Goal: Information Seeking & Learning: Learn about a topic

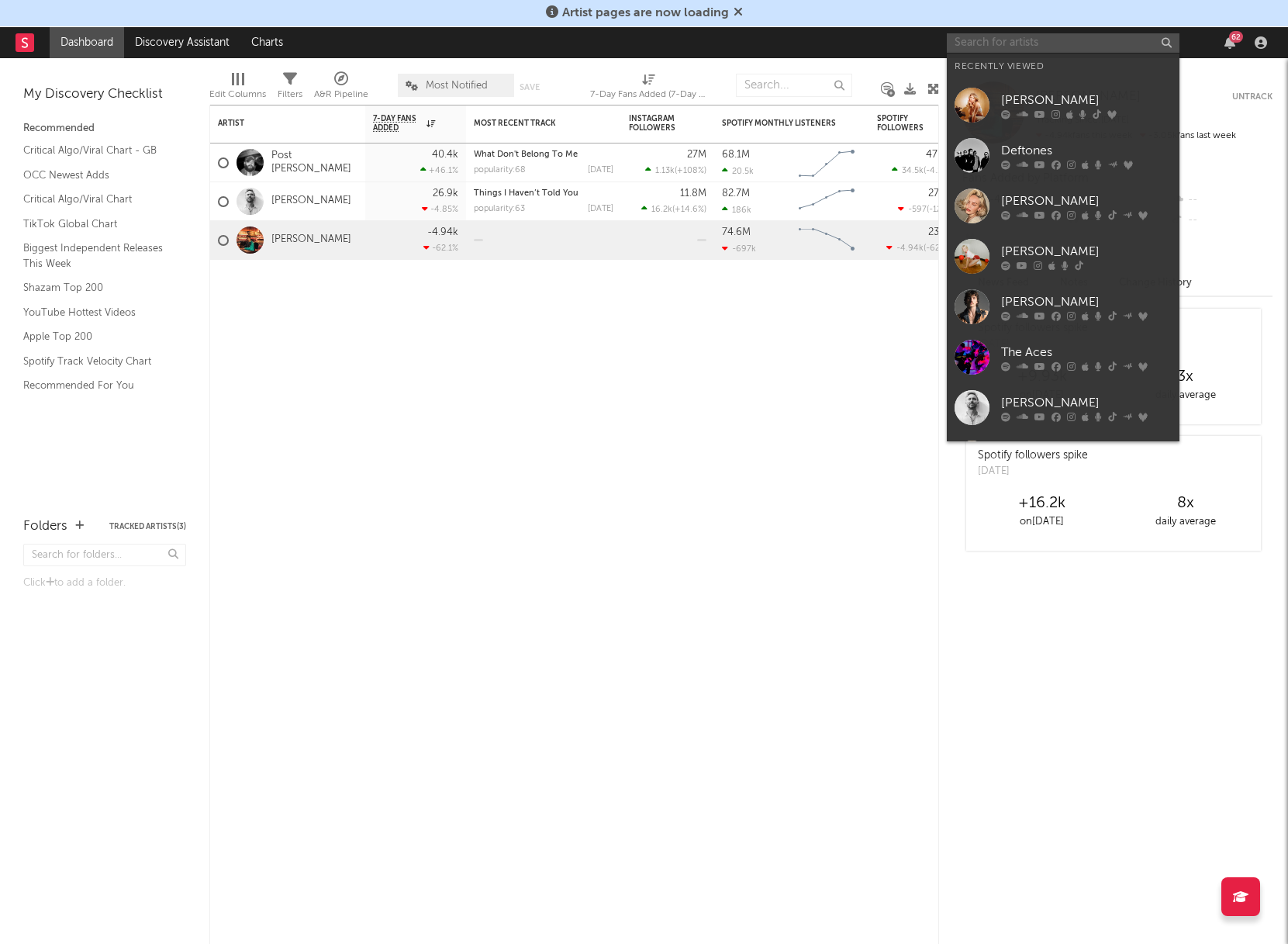
click at [1092, 47] on input "text" at bounding box center [1063, 43] width 233 height 20
click at [1057, 241] on link "[PERSON_NAME]" at bounding box center [1063, 256] width 233 height 51
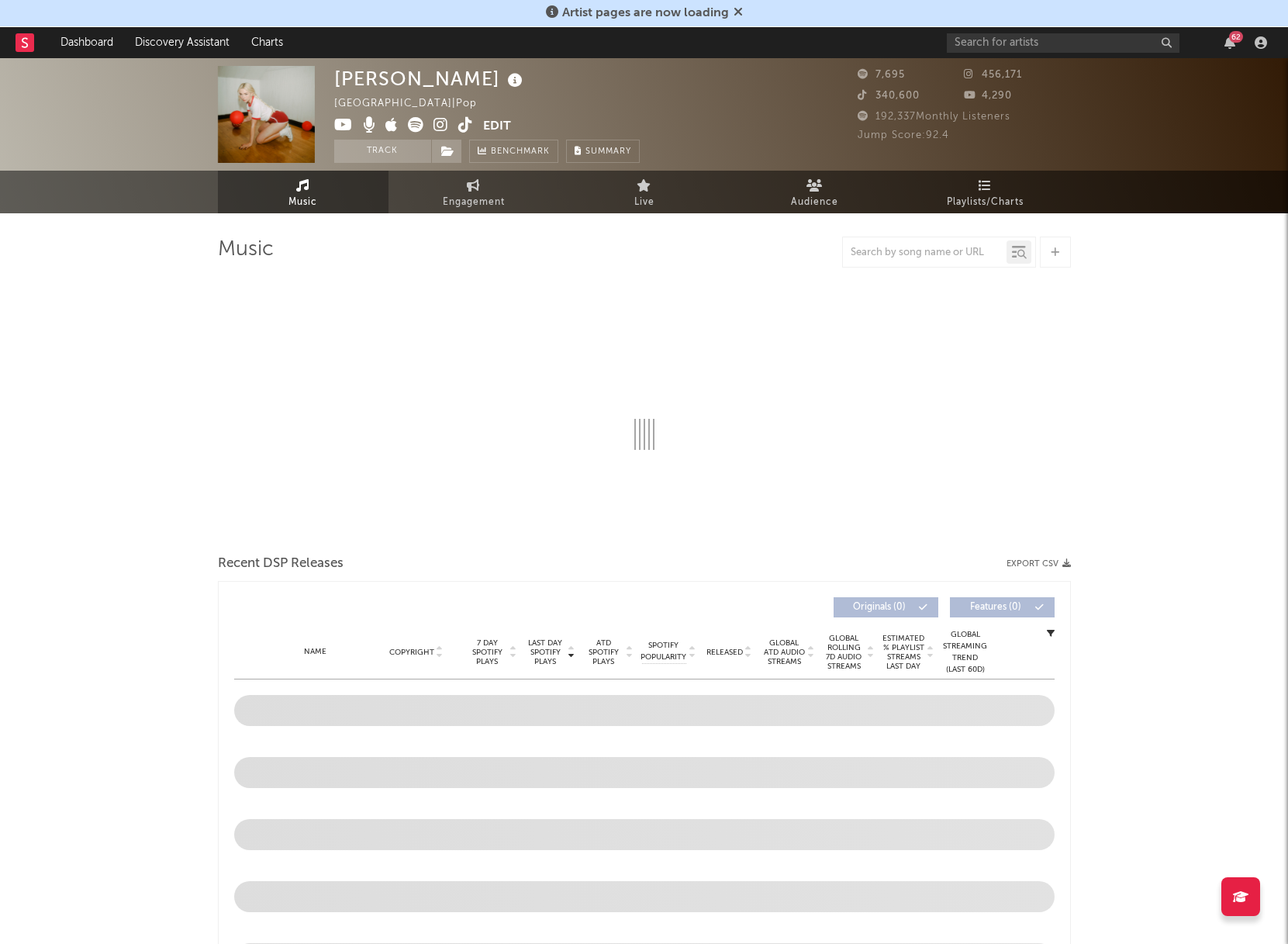
select select "1w"
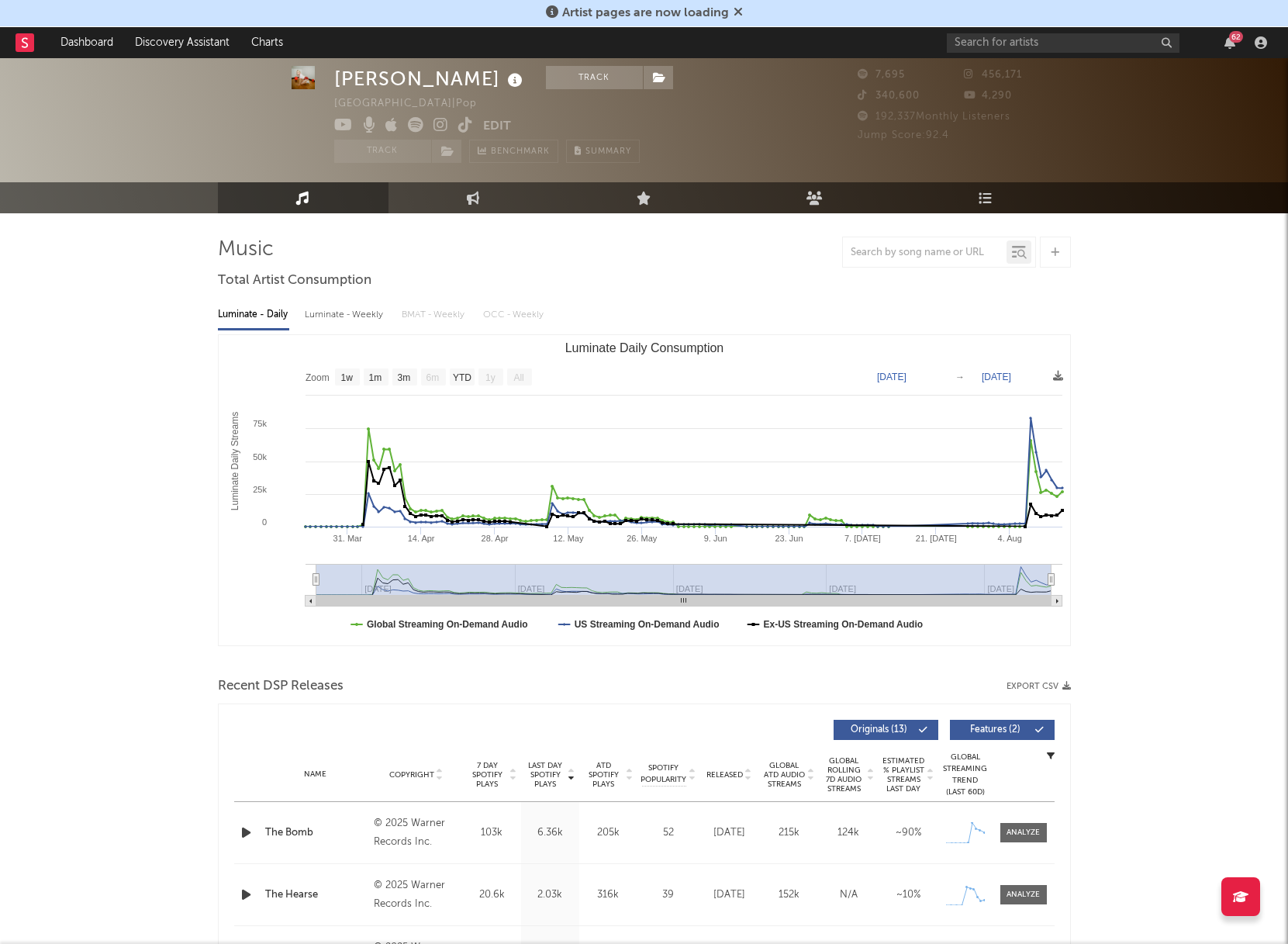
scroll to position [36, 0]
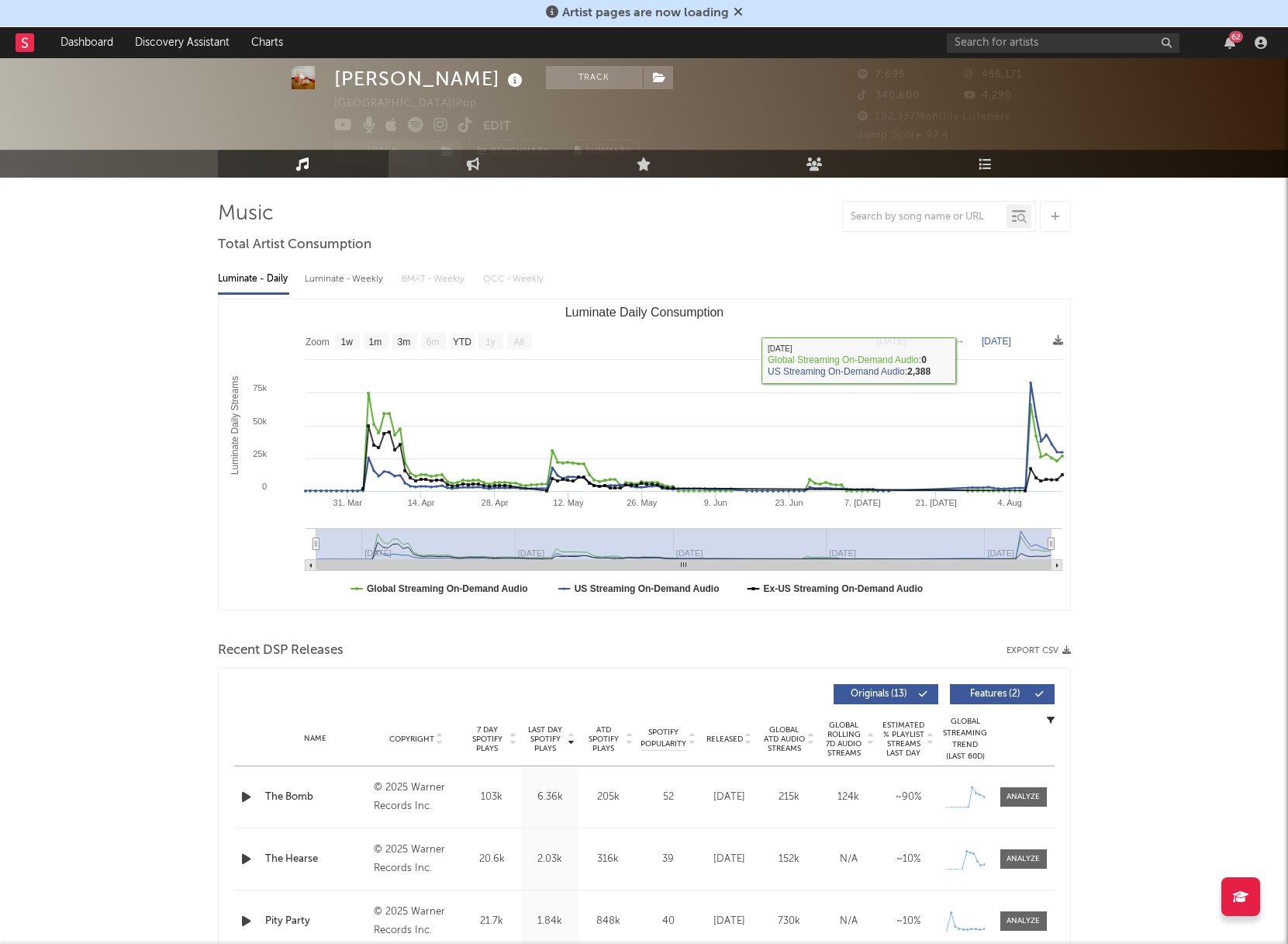
click at [907, 336] on text "[DATE]" at bounding box center [892, 341] width 29 height 11
click at [938, 340] on input "[DATE]" at bounding box center [902, 341] width 72 height 15
type input "[DATE]"
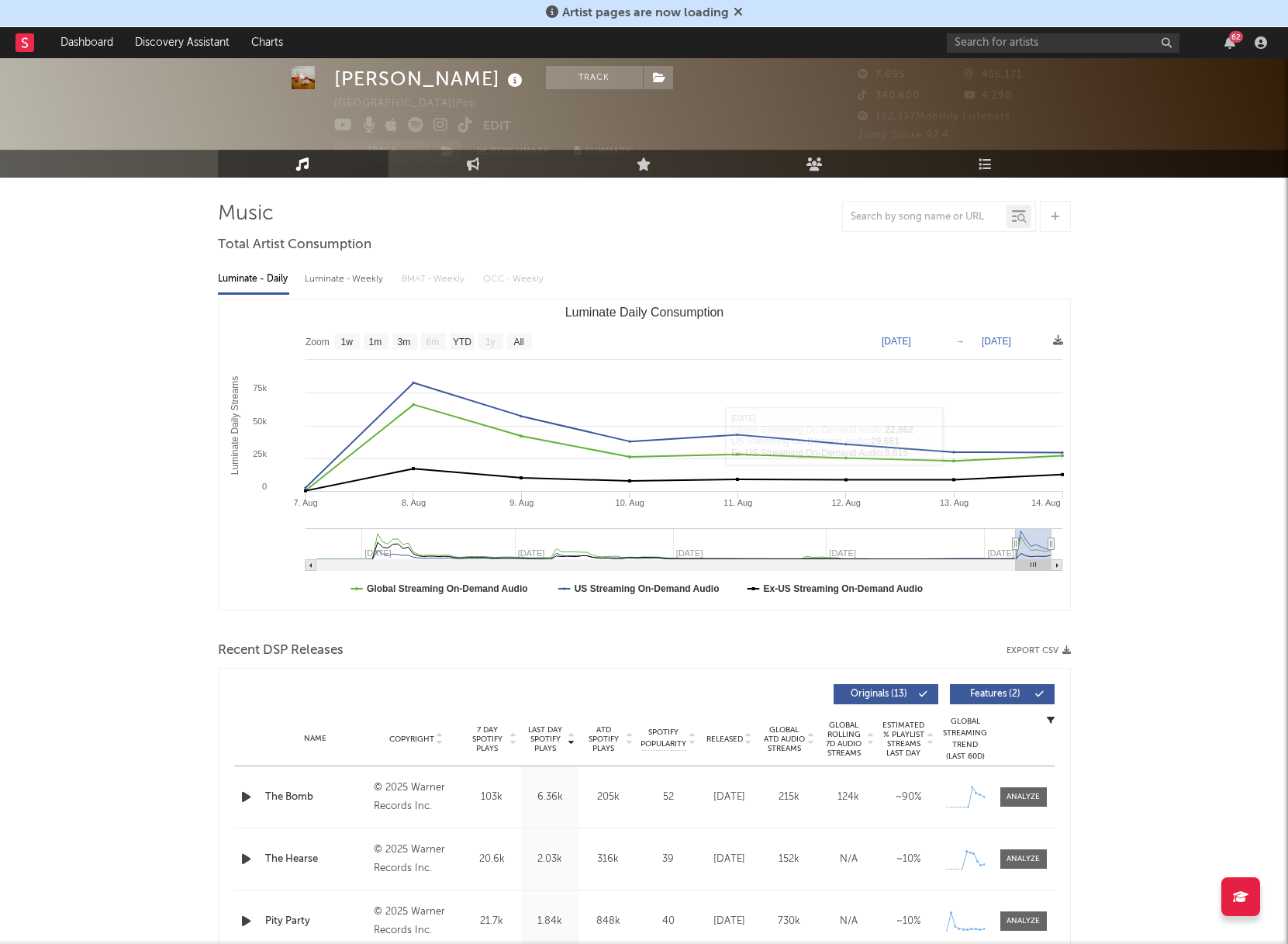
click at [1011, 340] on text "[DATE]" at bounding box center [997, 341] width 29 height 11
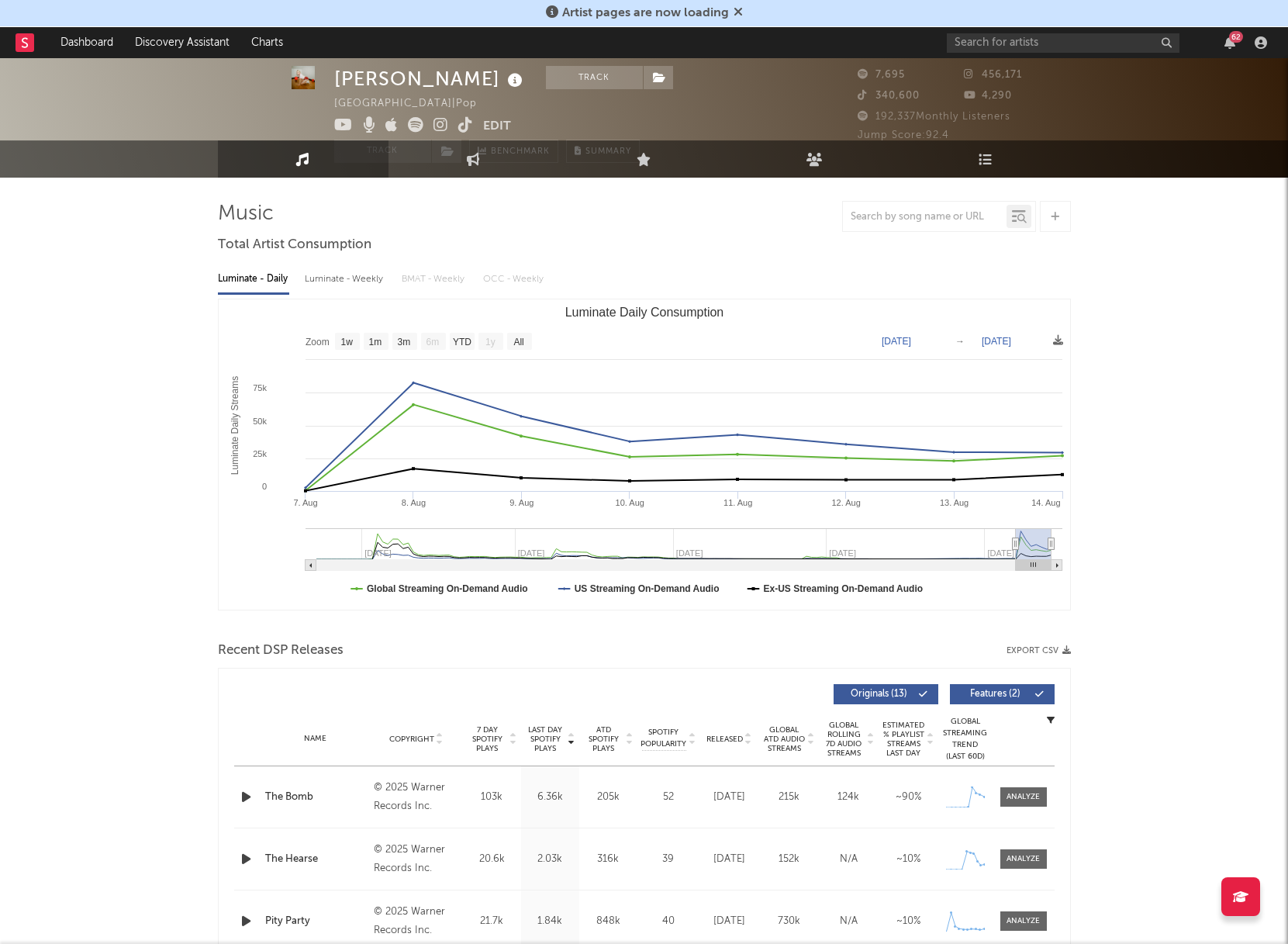
scroll to position [0, 0]
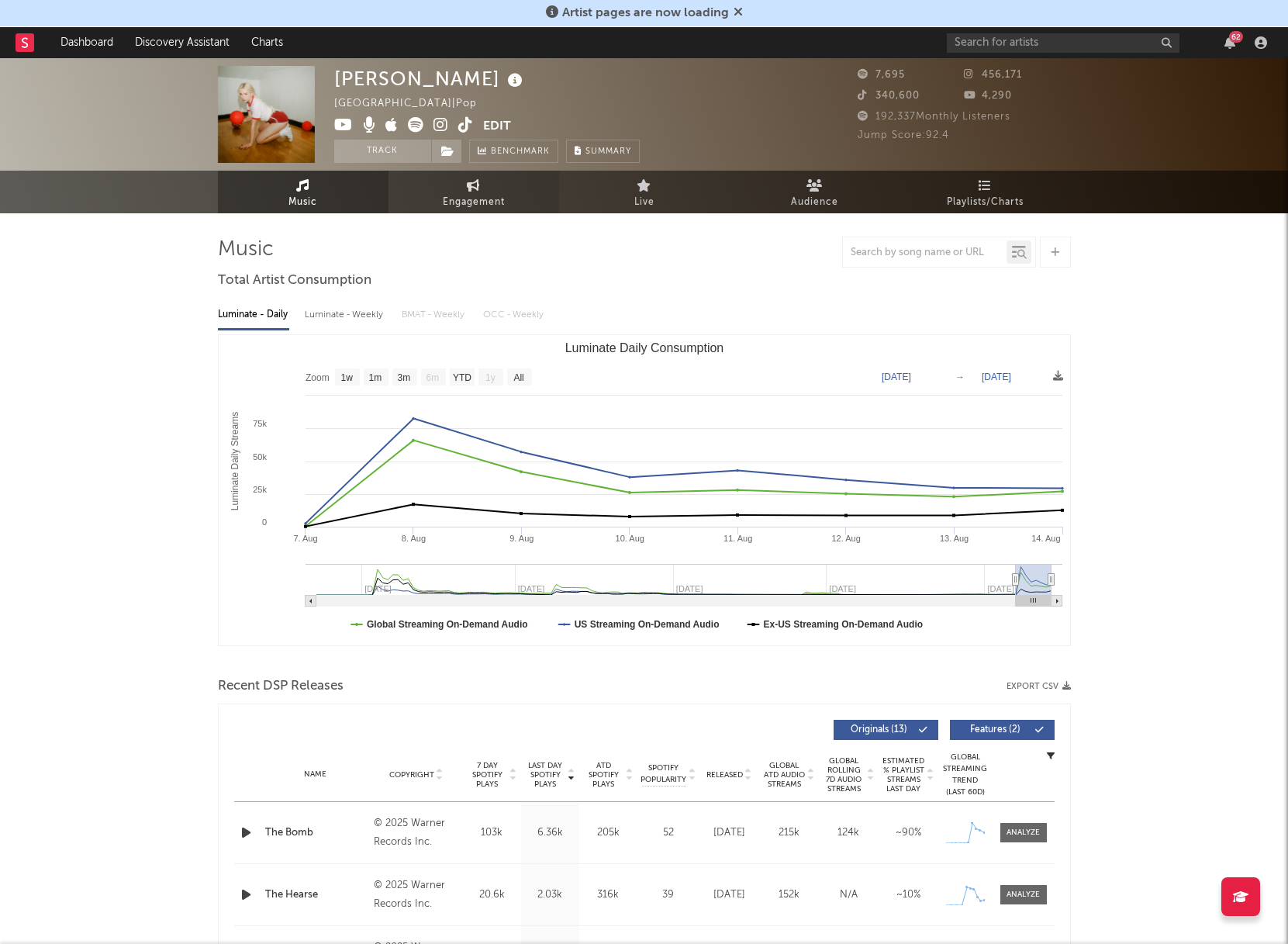
click at [478, 204] on span "Engagement" at bounding box center [474, 202] width 62 height 19
select select "1w"
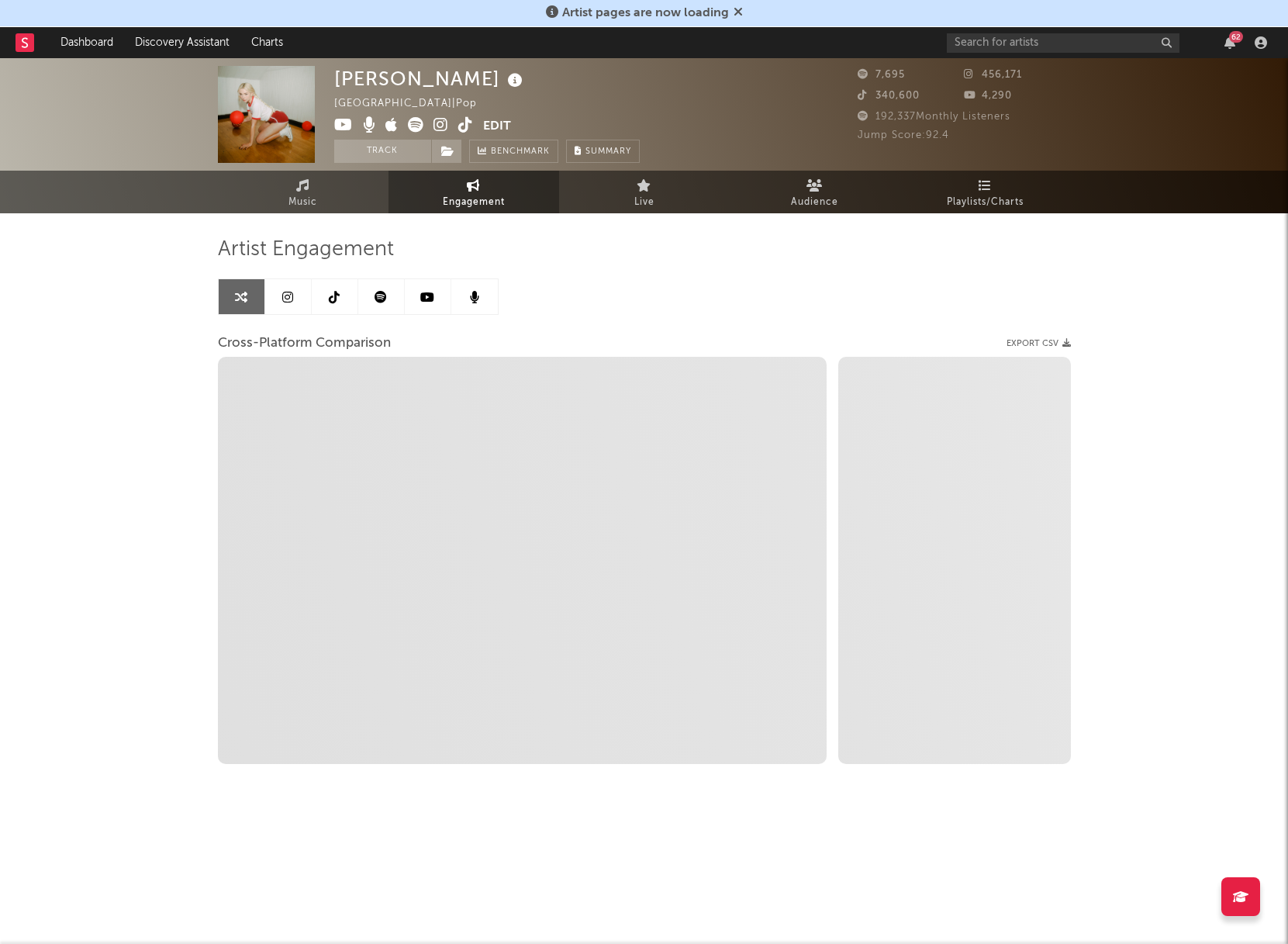
click at [477, 195] on span "Engagement" at bounding box center [474, 202] width 62 height 19
select select "1m"
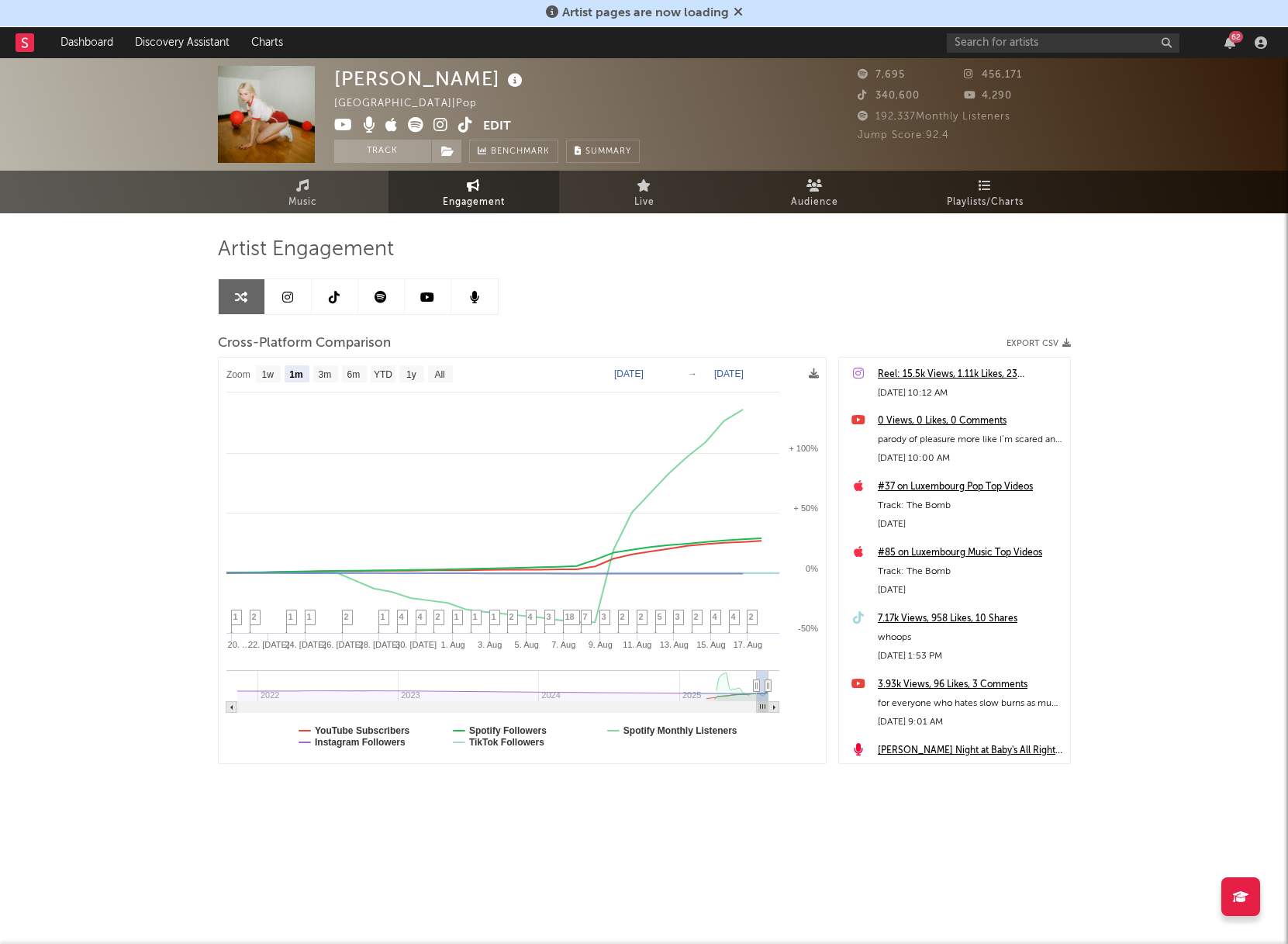
click at [639, 374] on text "[DATE]" at bounding box center [629, 374] width 29 height 11
click at [674, 374] on input "[DATE]" at bounding box center [637, 374] width 72 height 15
type input "[DATE]"
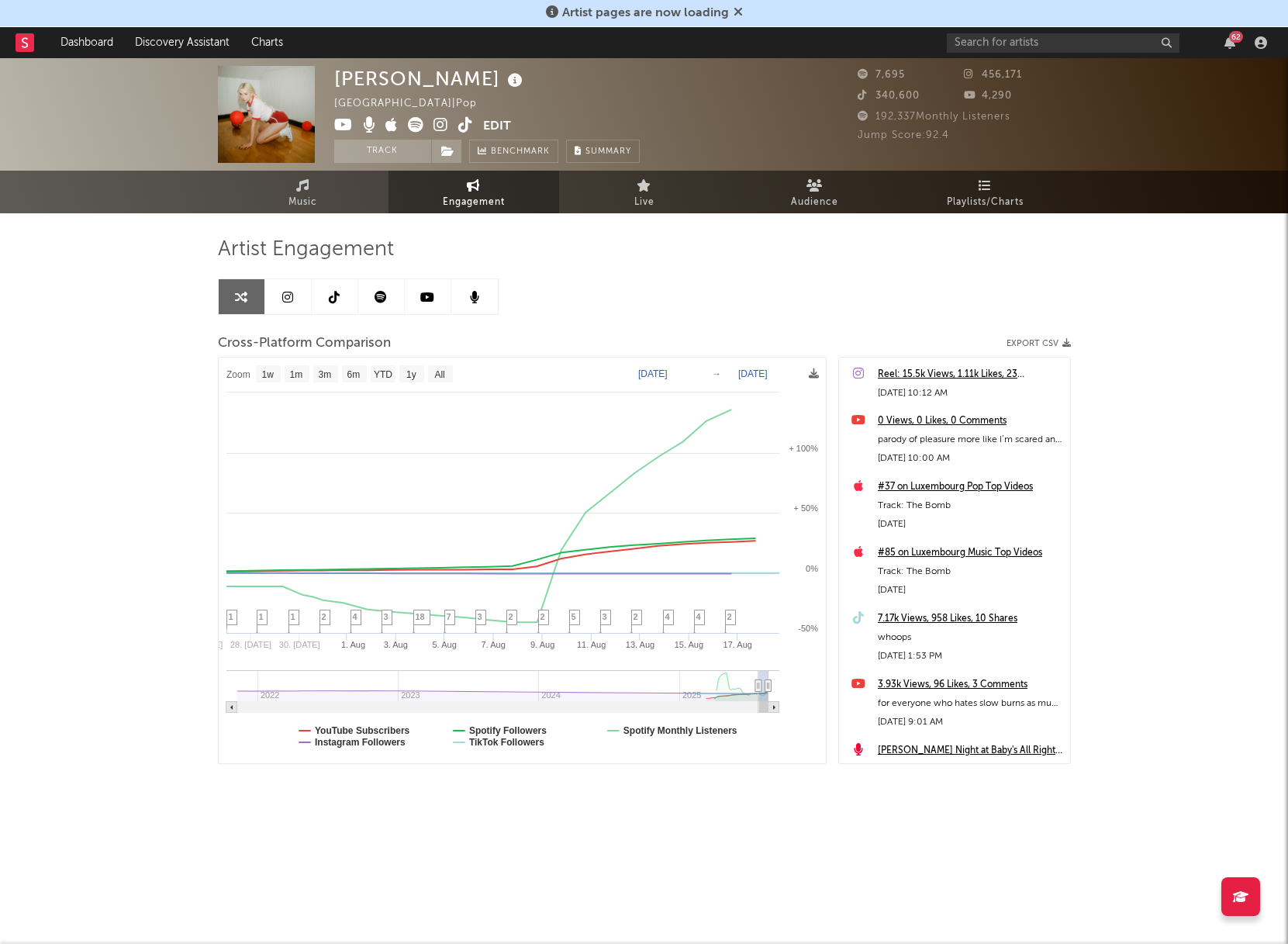
select select "1w"
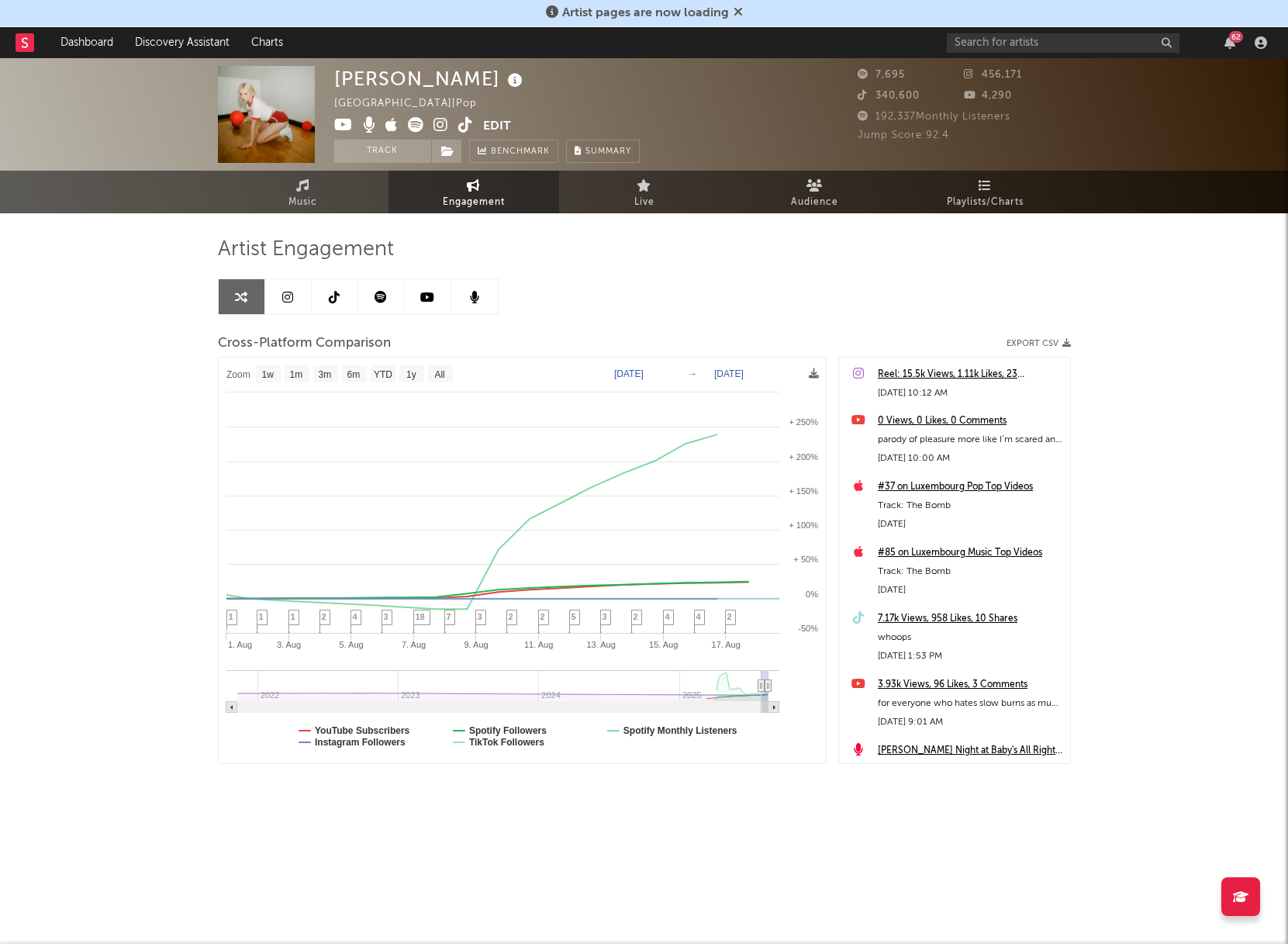
click at [291, 305] on link at bounding box center [289, 297] width 46 height 35
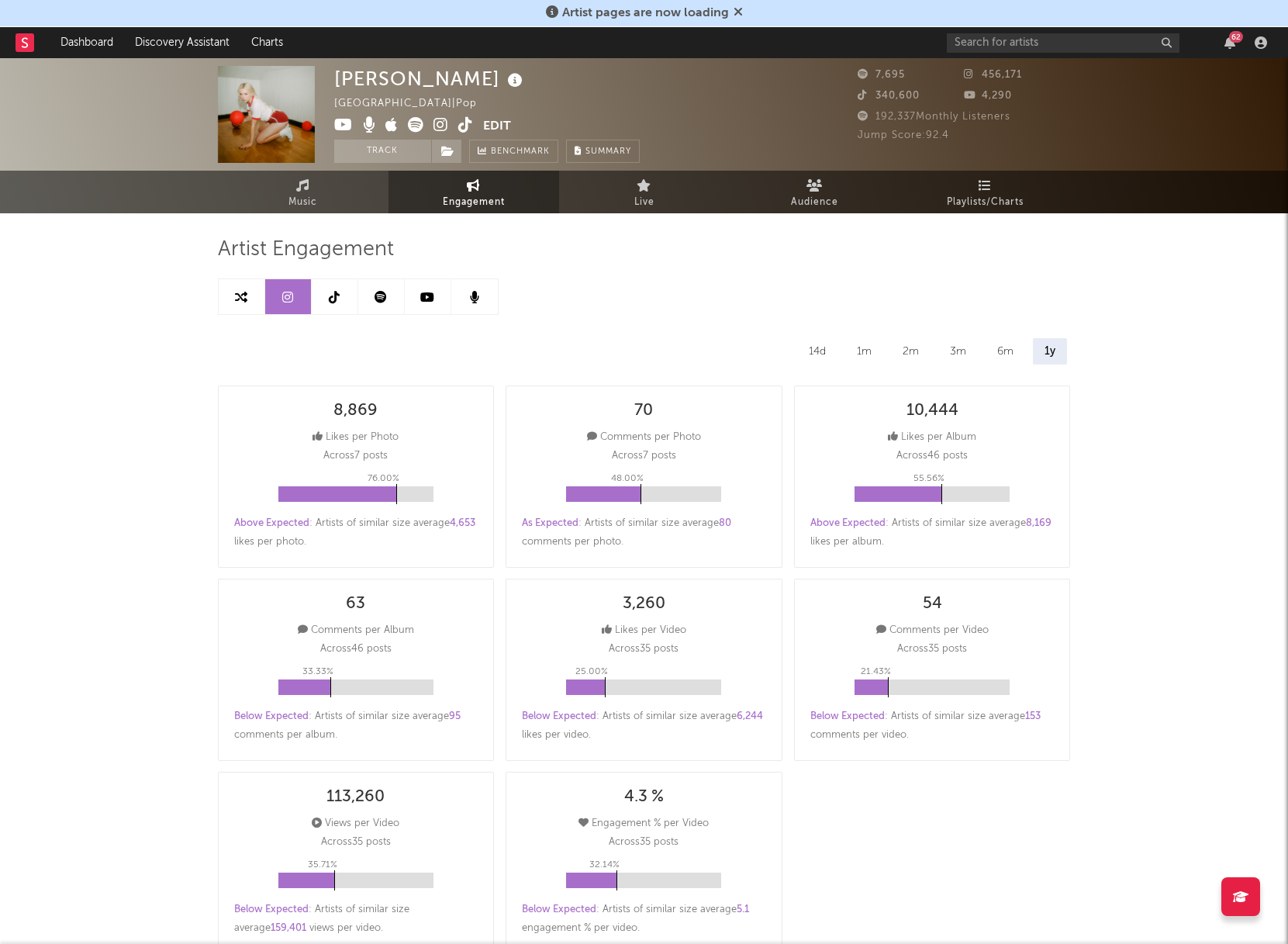
select select "1w"
click at [860, 346] on div "1m" at bounding box center [864, 352] width 38 height 27
click at [914, 352] on div "2m" at bounding box center [912, 352] width 39 height 27
click at [1048, 356] on div "1y" at bounding box center [1050, 352] width 33 height 27
click at [344, 298] on link at bounding box center [335, 297] width 46 height 35
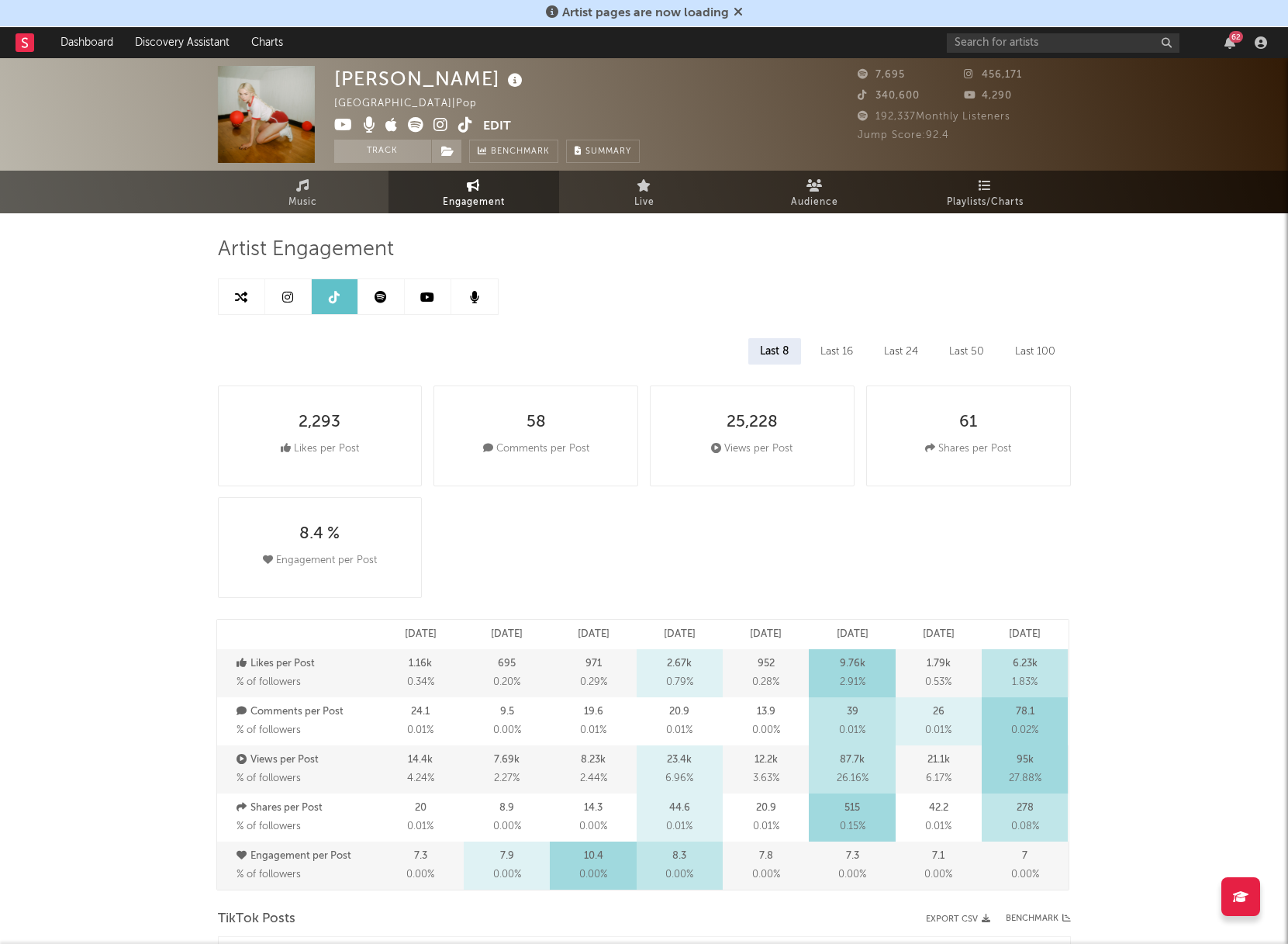
select select "6m"
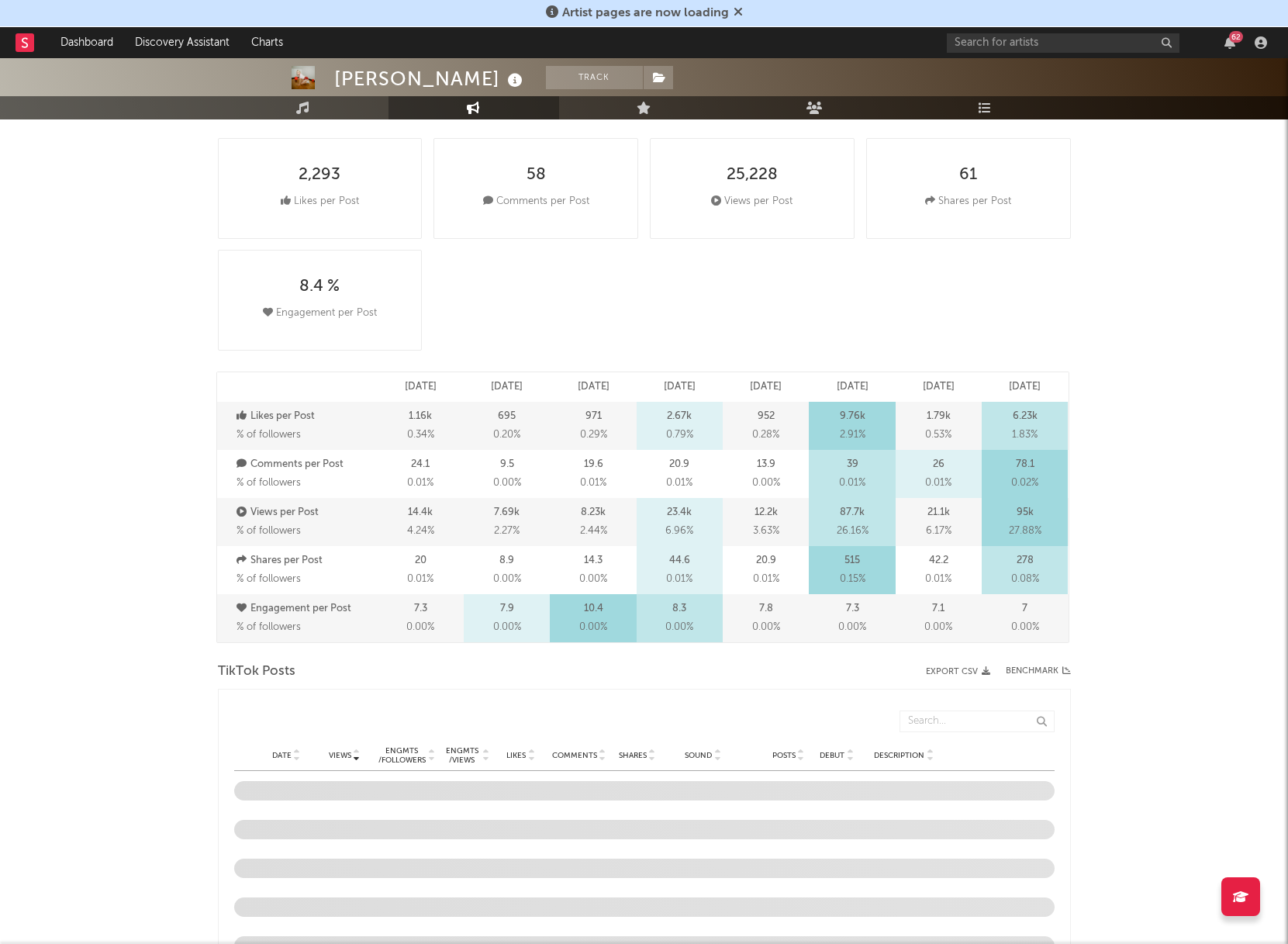
scroll to position [250, 0]
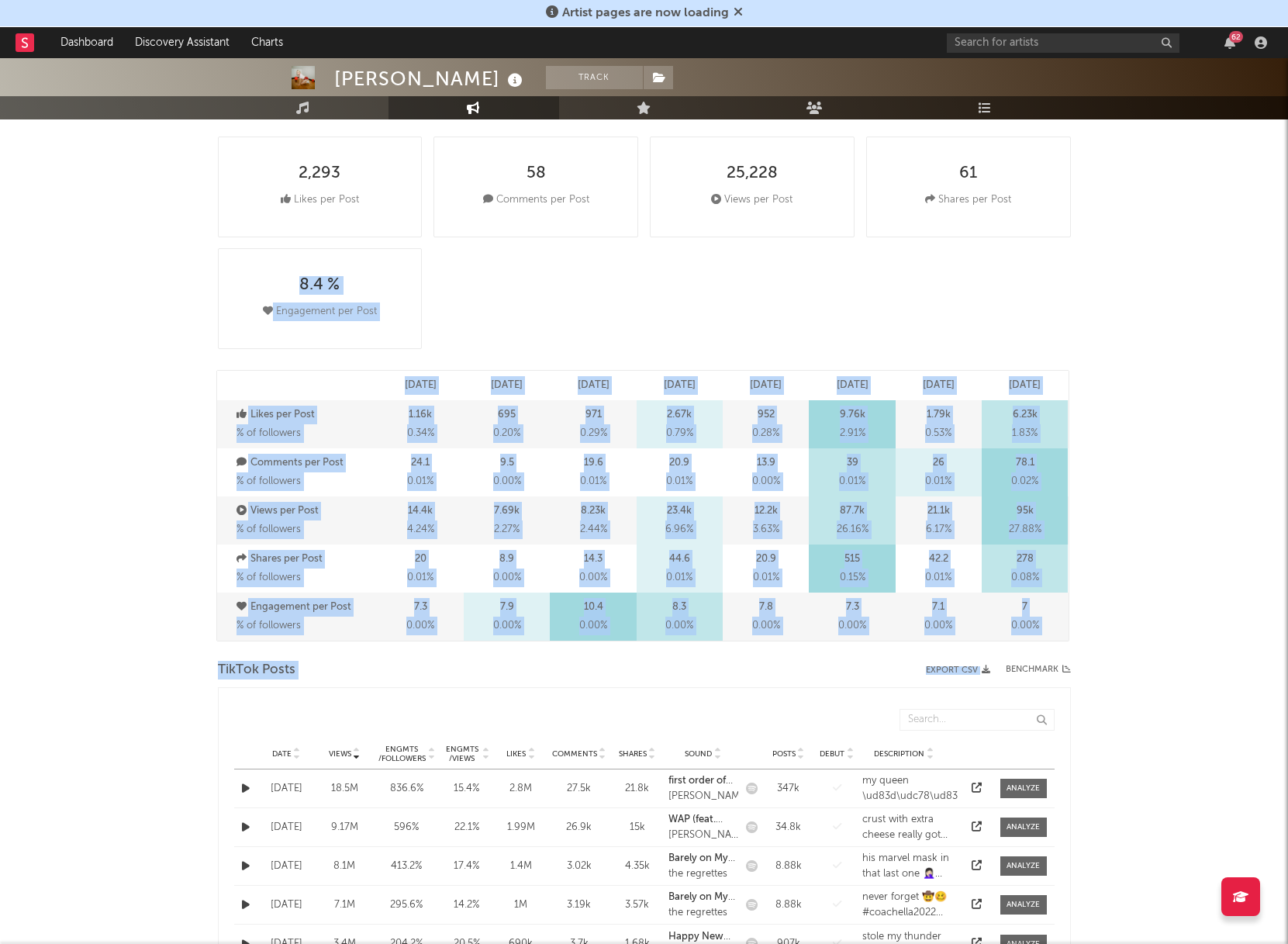
drag, startPoint x: 1059, startPoint y: 347, endPoint x: 1081, endPoint y: 661, distance: 314.8
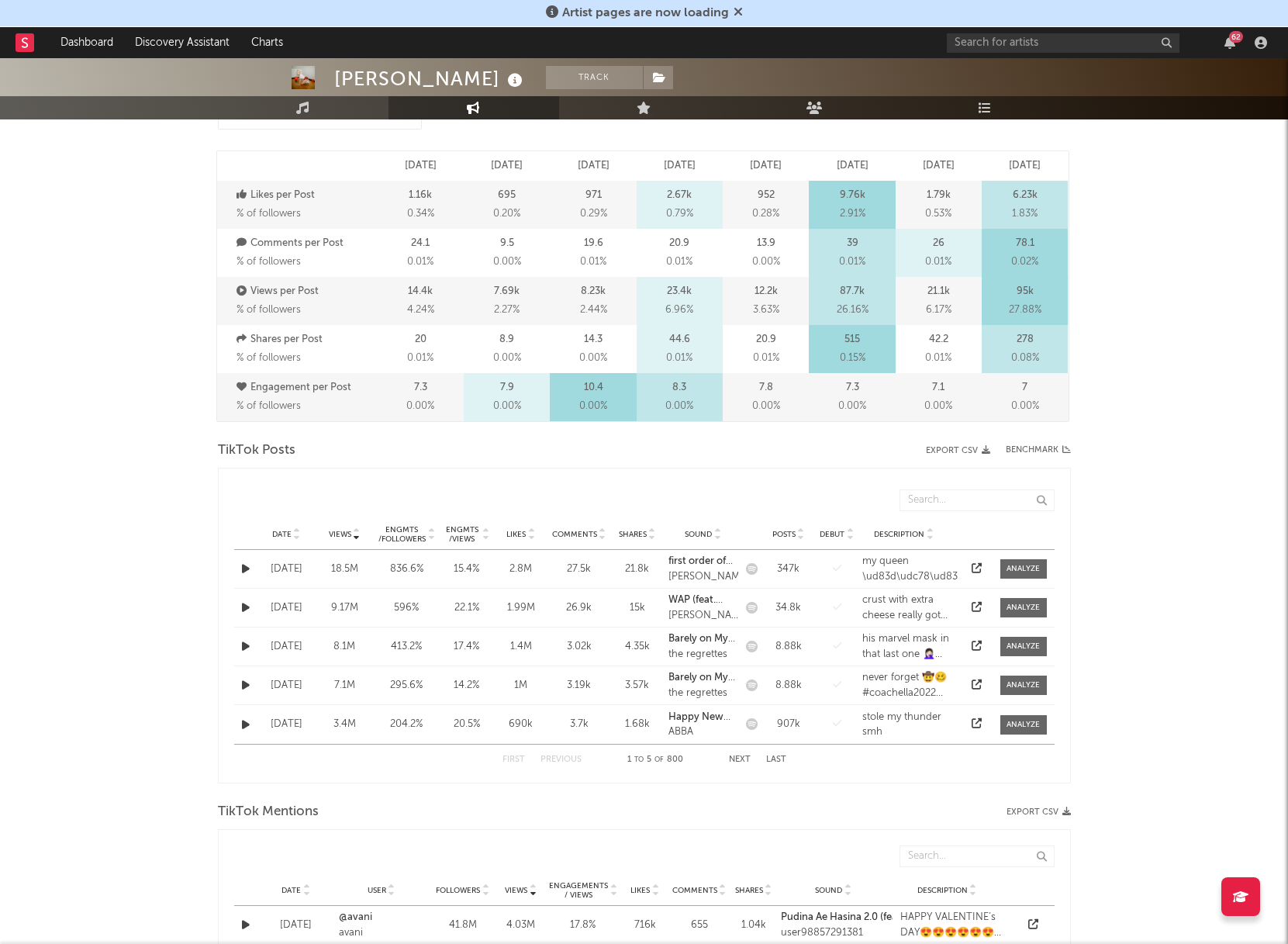
scroll to position [590, 0]
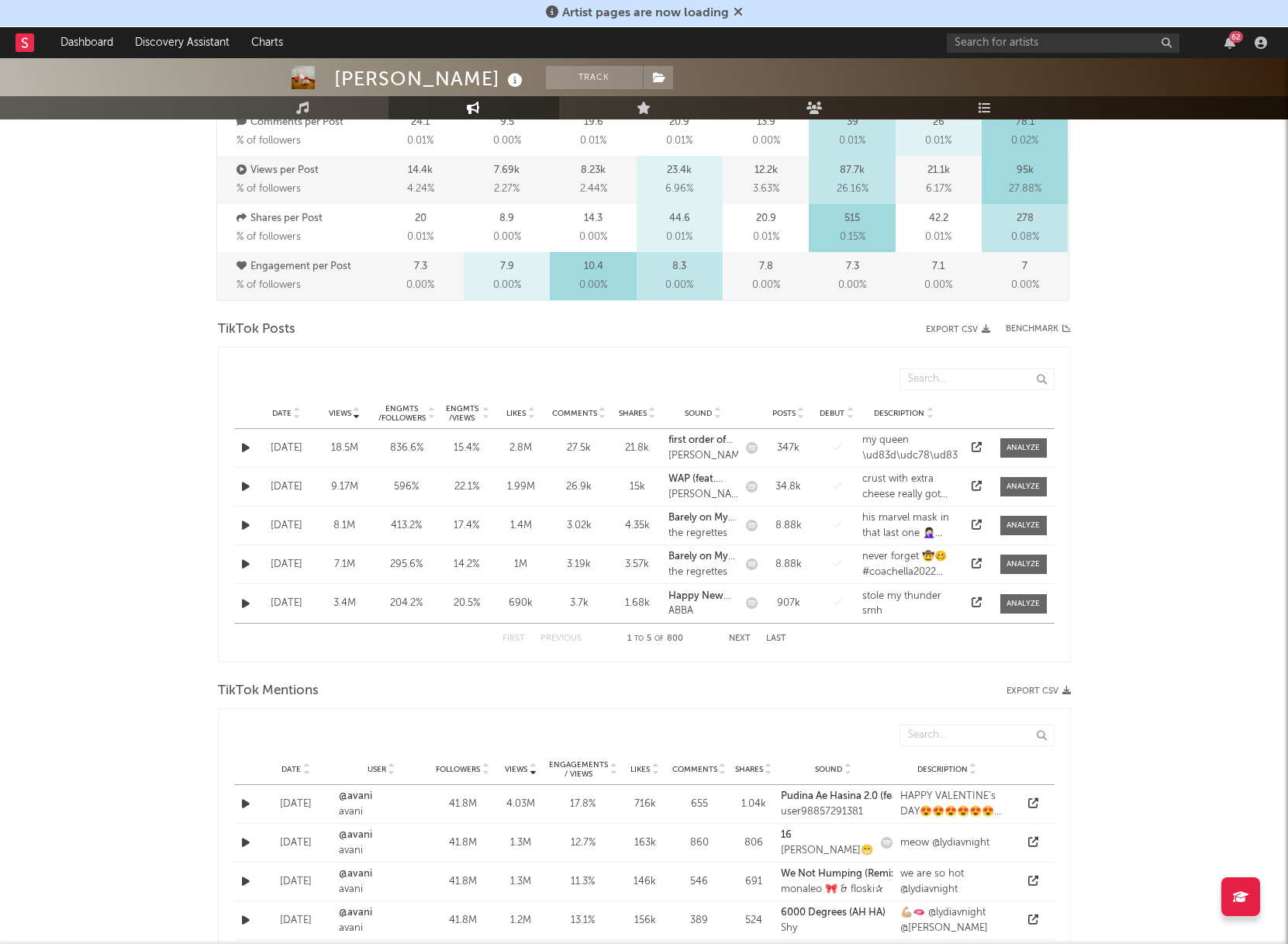
click at [293, 413] on icon at bounding box center [297, 416] width 8 height 6
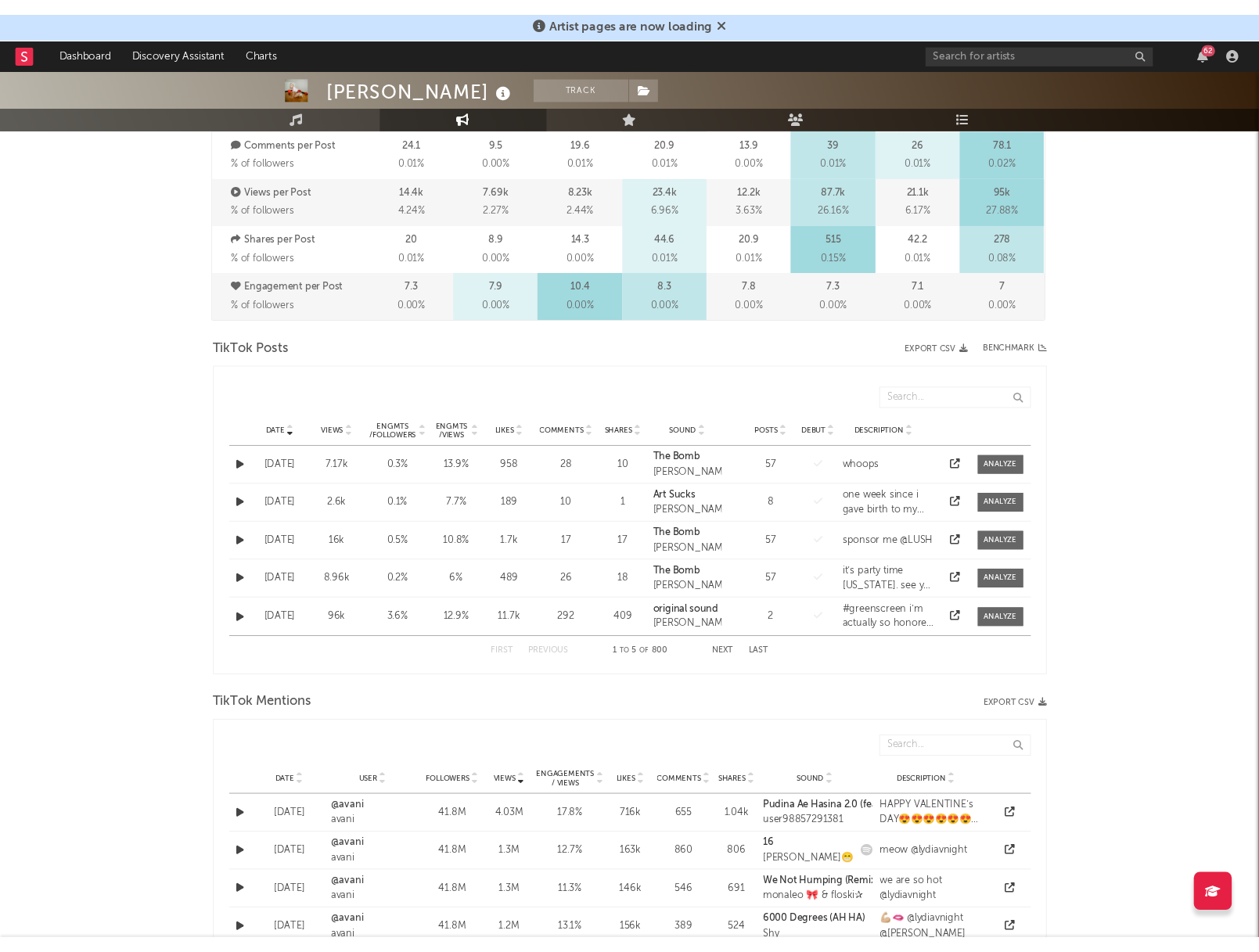
scroll to position [581, 0]
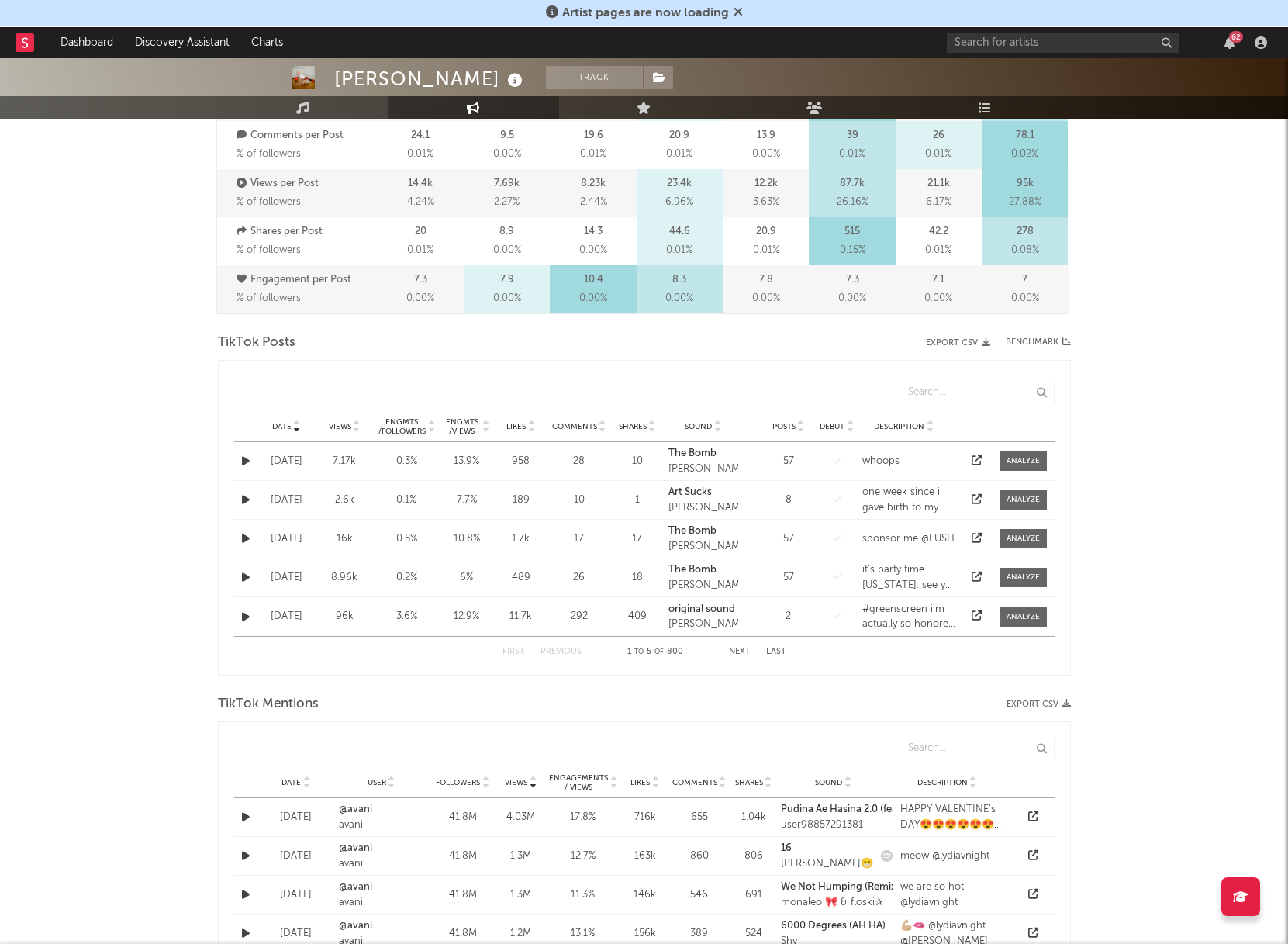
click at [741, 654] on button "Next" at bounding box center [740, 652] width 21 height 9
click at [739, 650] on button "Next" at bounding box center [740, 652] width 21 height 9
click at [560, 654] on button "Previous" at bounding box center [561, 652] width 41 height 9
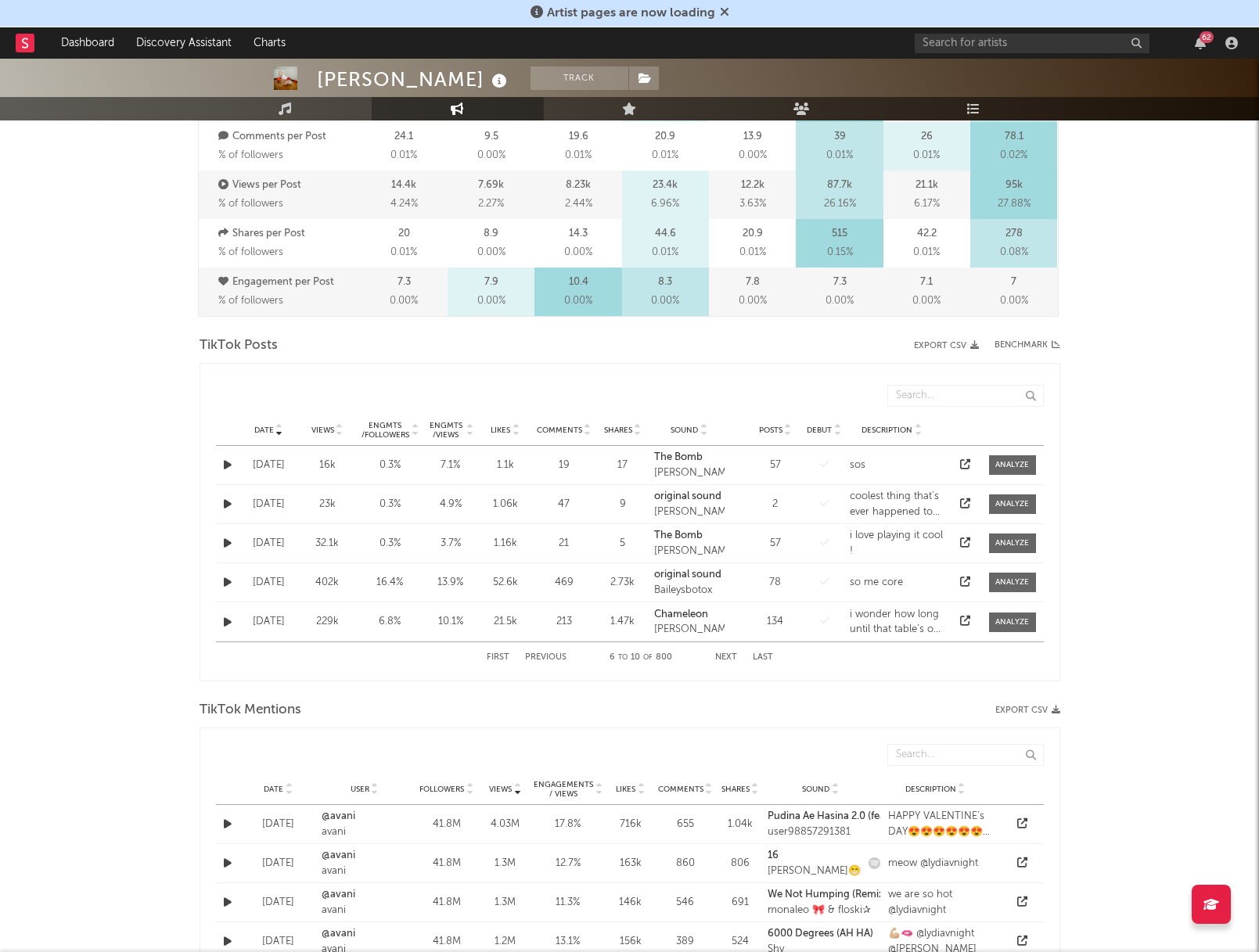
click at [959, 585] on div at bounding box center [965, 583] width 23 height 16
click at [965, 581] on icon at bounding box center [965, 582] width 10 height 10
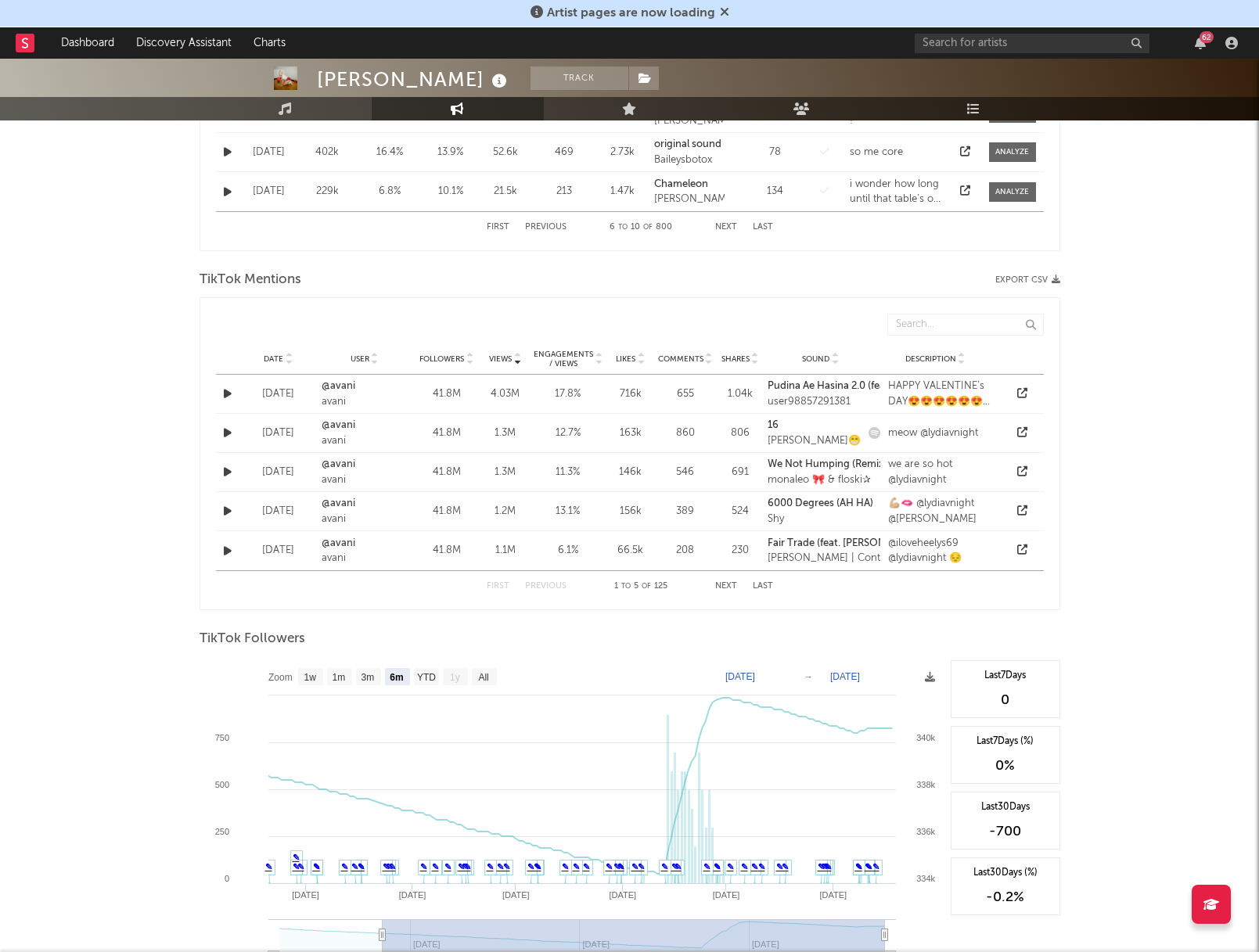
scroll to position [1016, 0]
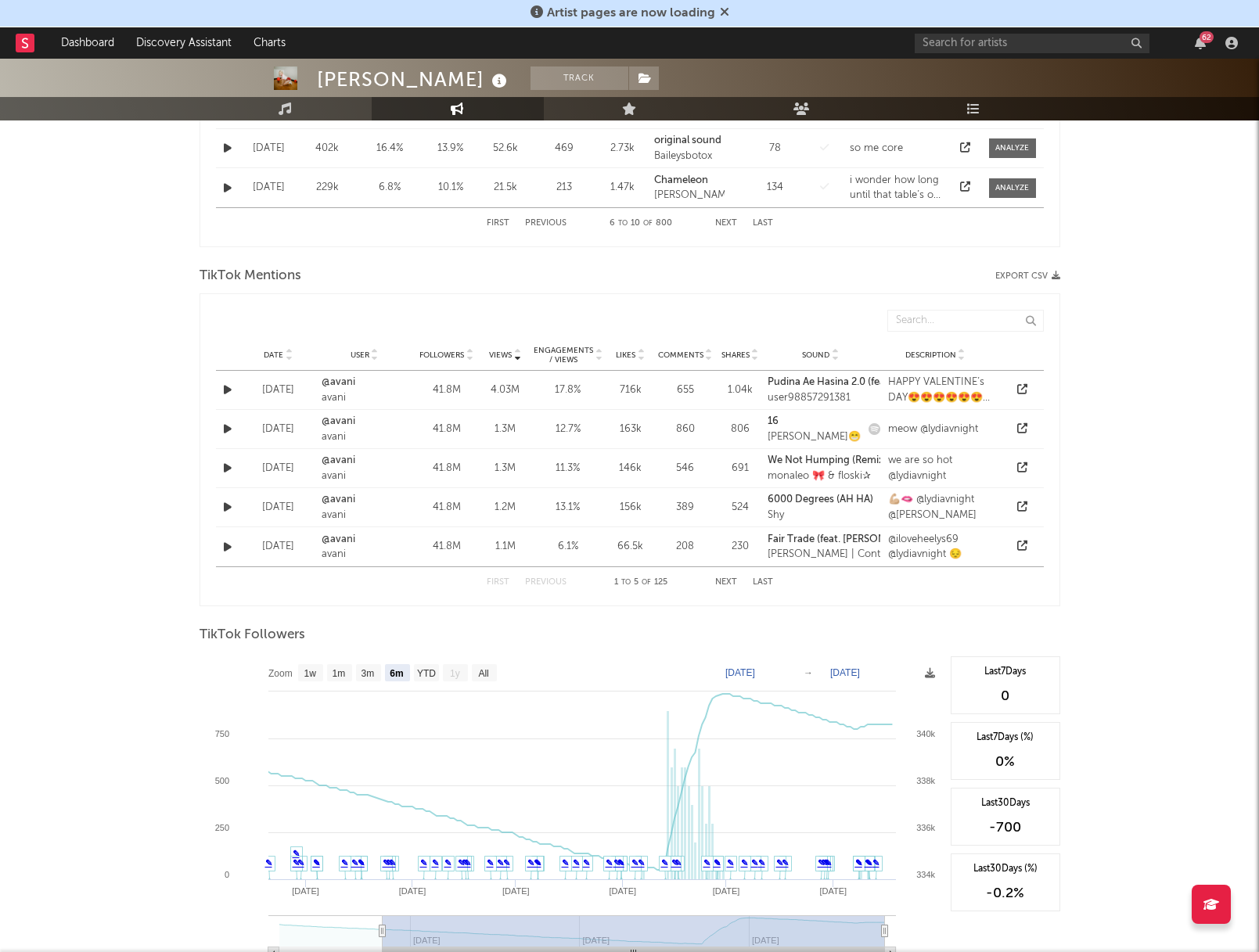
click at [279, 355] on span "Date" at bounding box center [273, 355] width 20 height 10
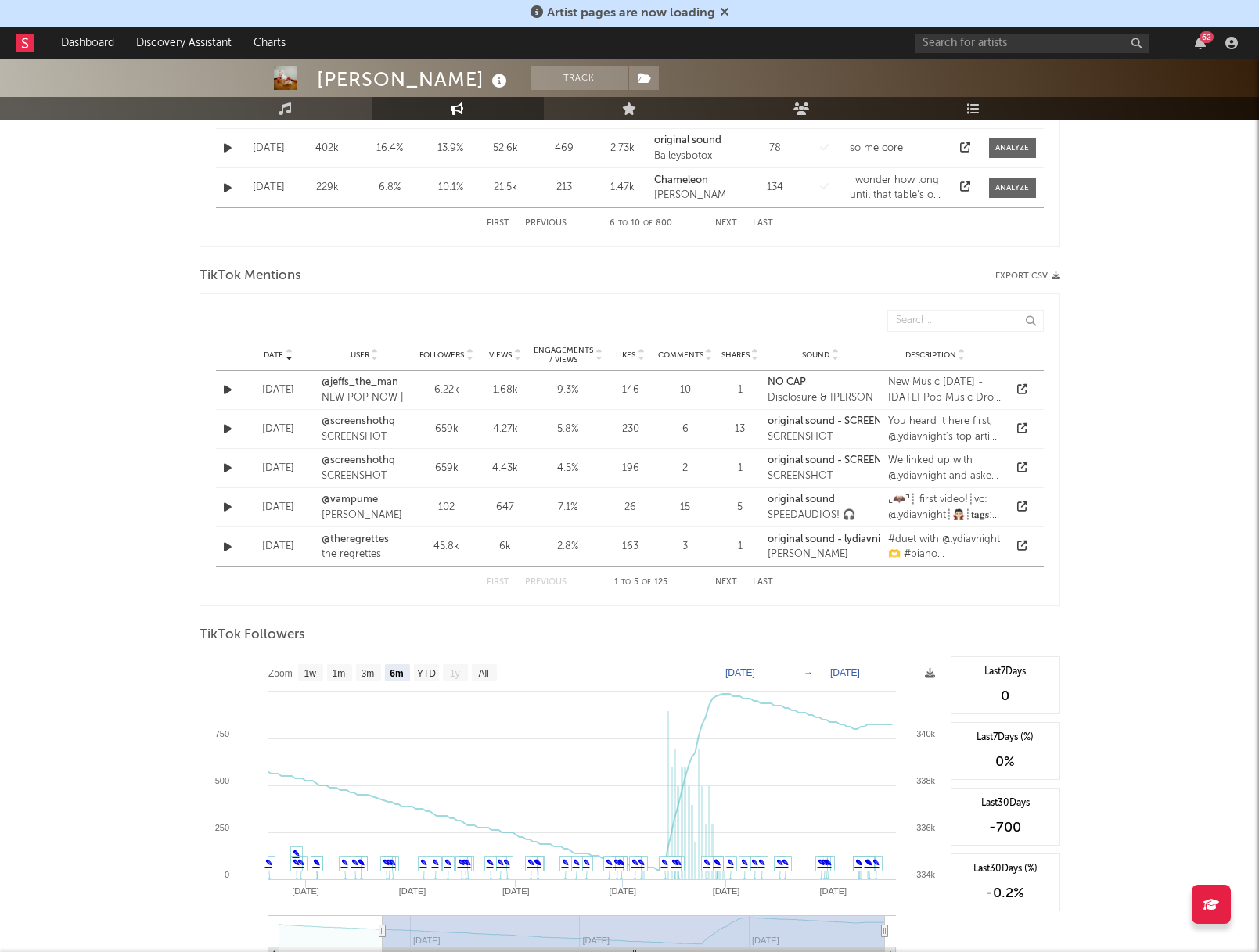
click at [721, 581] on button "Next" at bounding box center [725, 583] width 22 height 9
click at [540, 581] on button "Previous" at bounding box center [546, 583] width 42 height 9
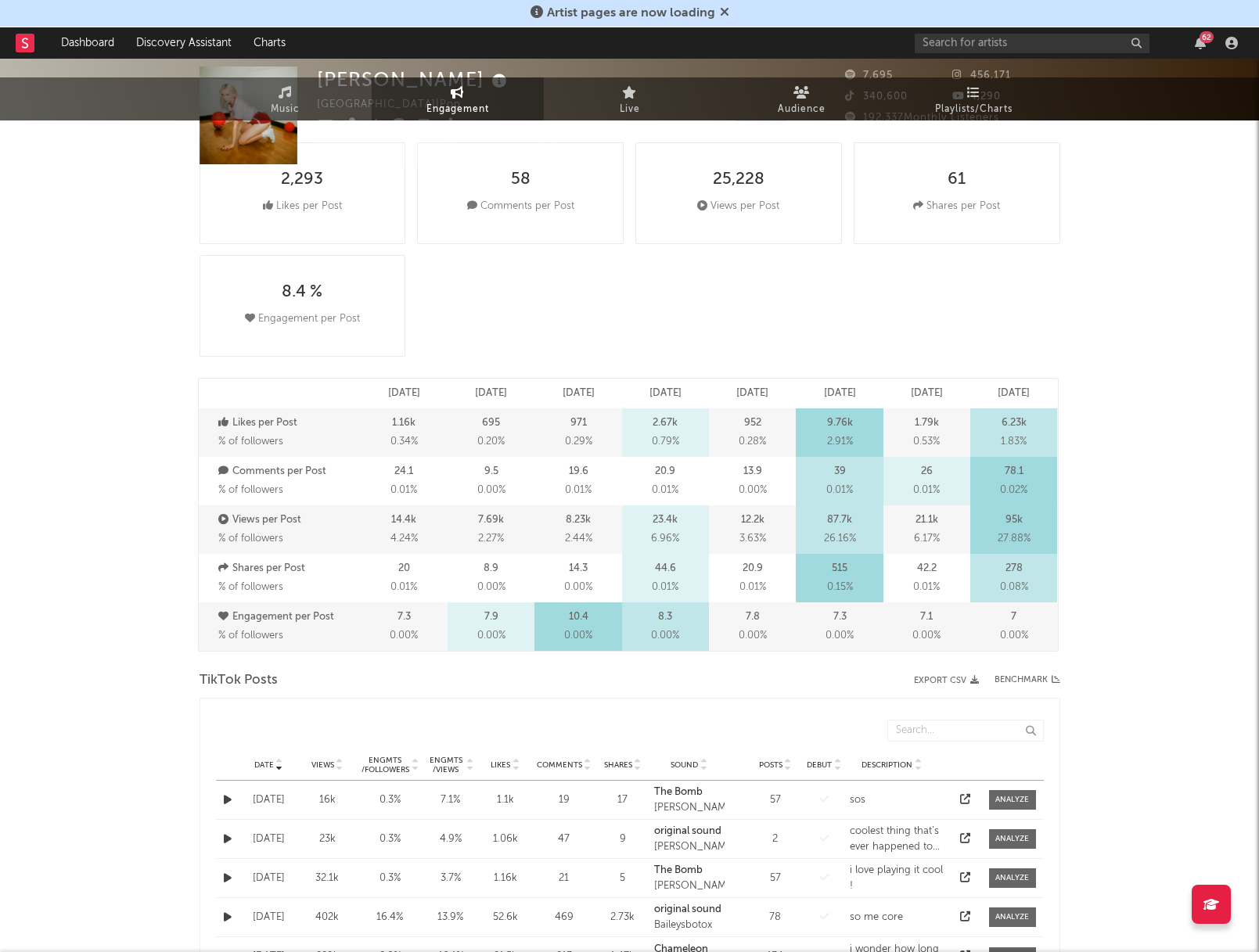
scroll to position [0, 0]
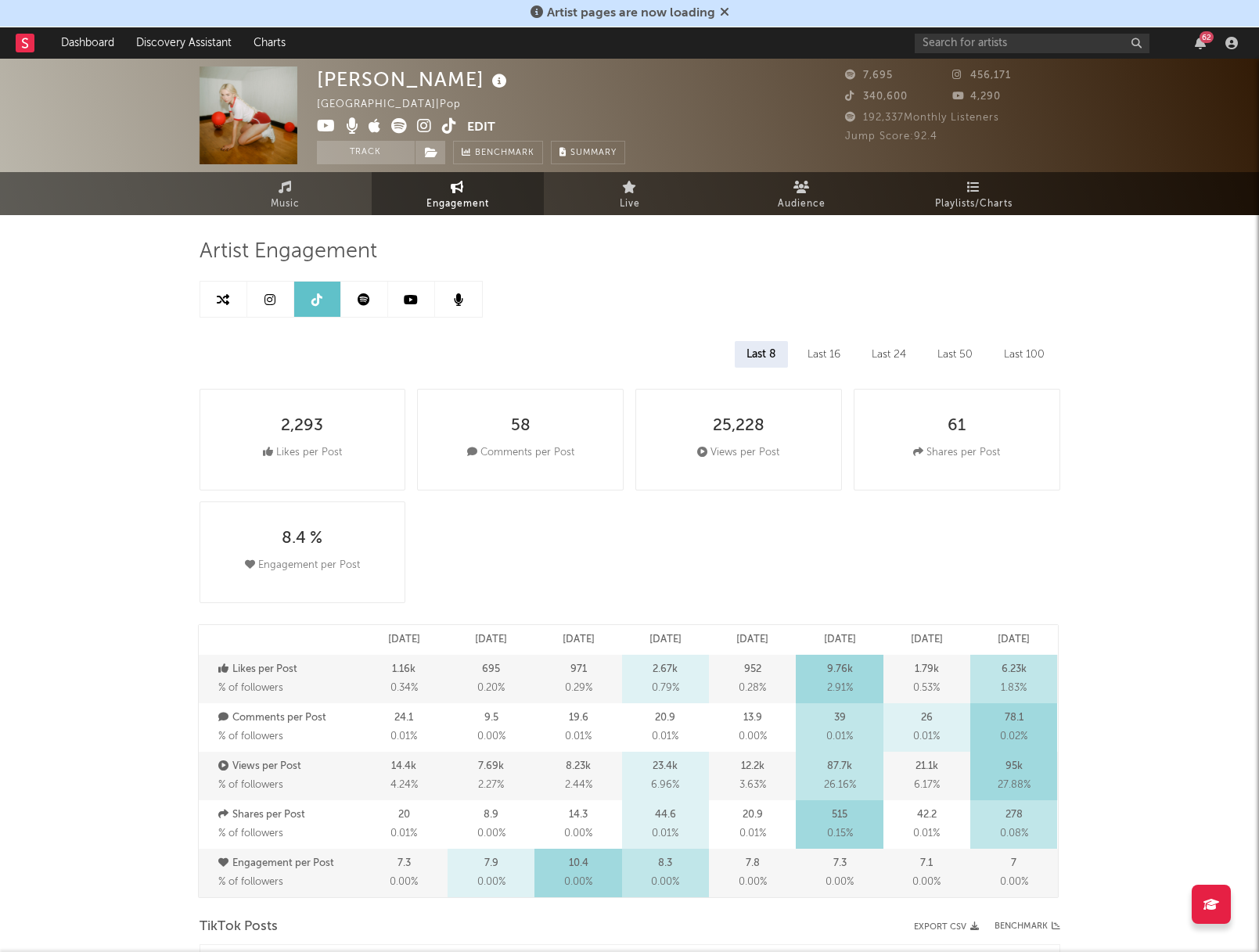
click at [268, 303] on icon at bounding box center [270, 299] width 11 height 12
select select "1w"
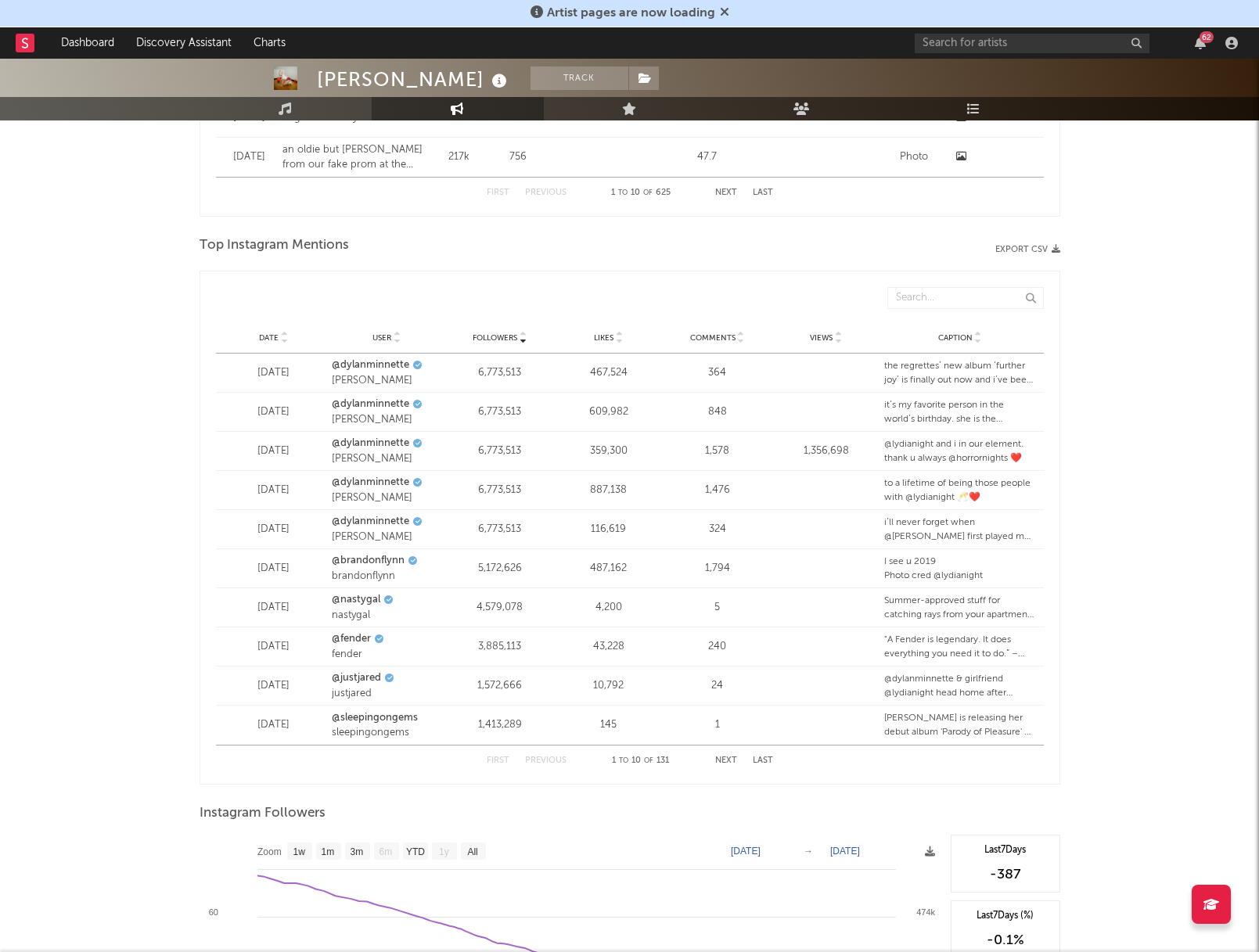
scroll to position [2047, 0]
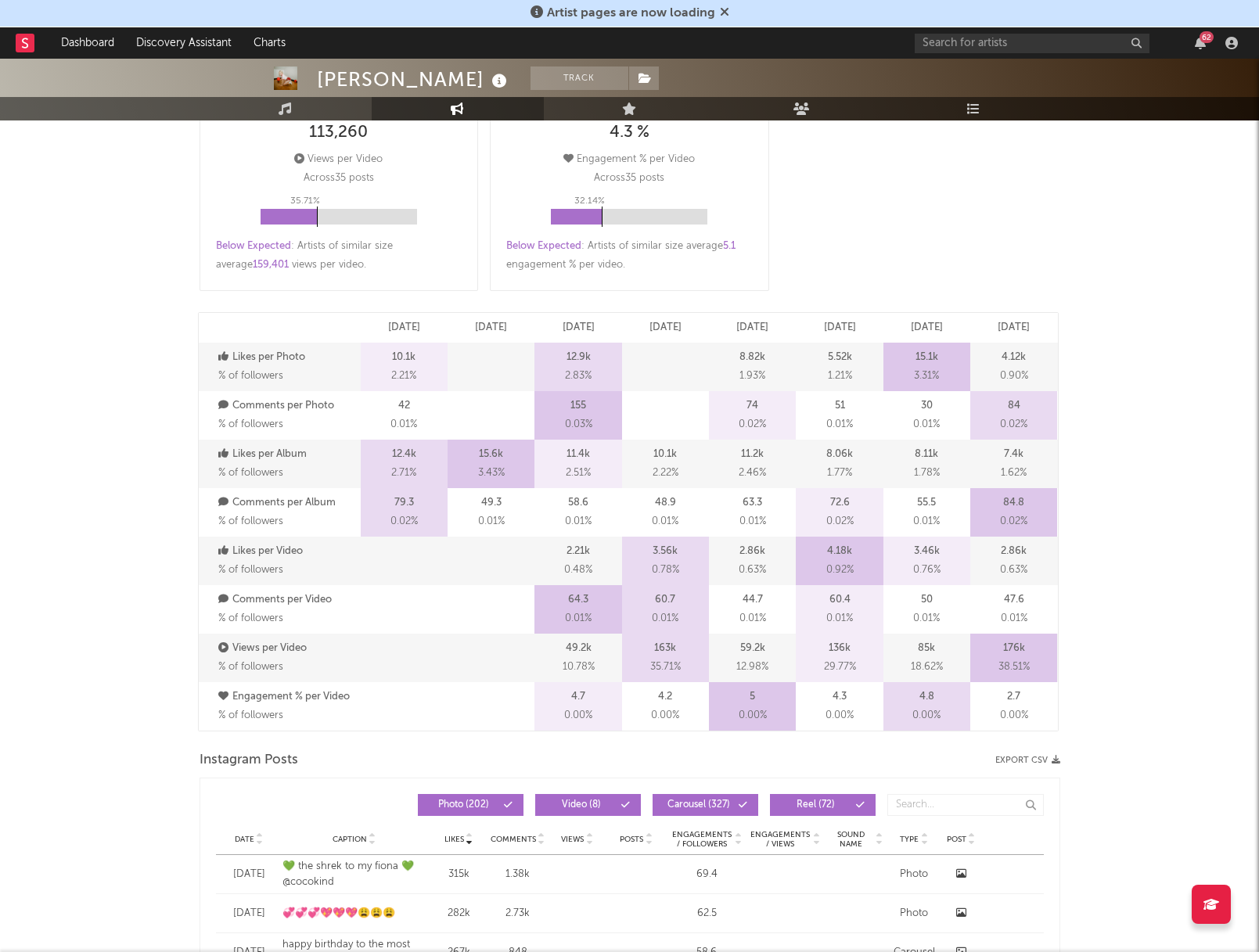
scroll to position [0, 0]
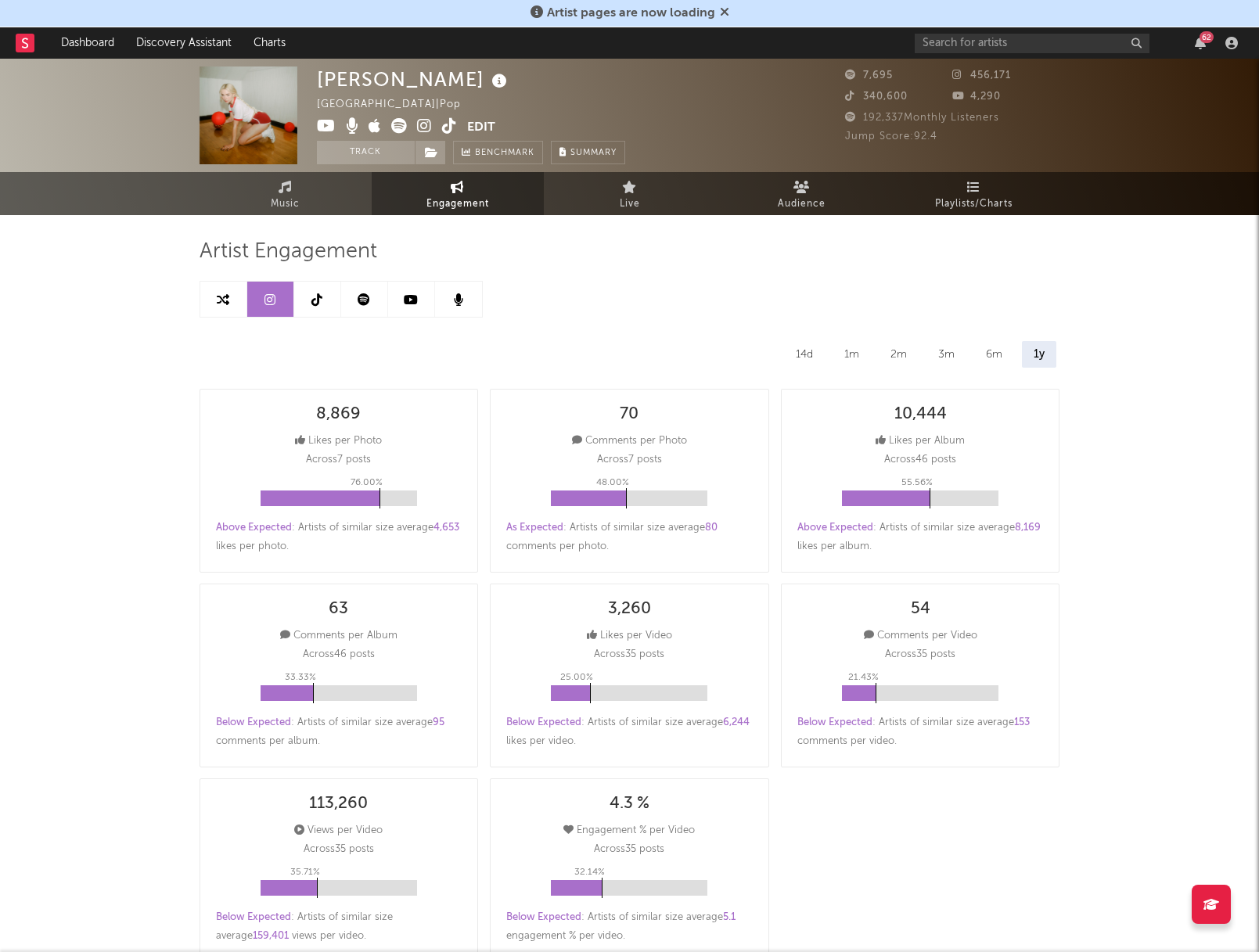
click at [358, 306] on link at bounding box center [365, 299] width 47 height 35
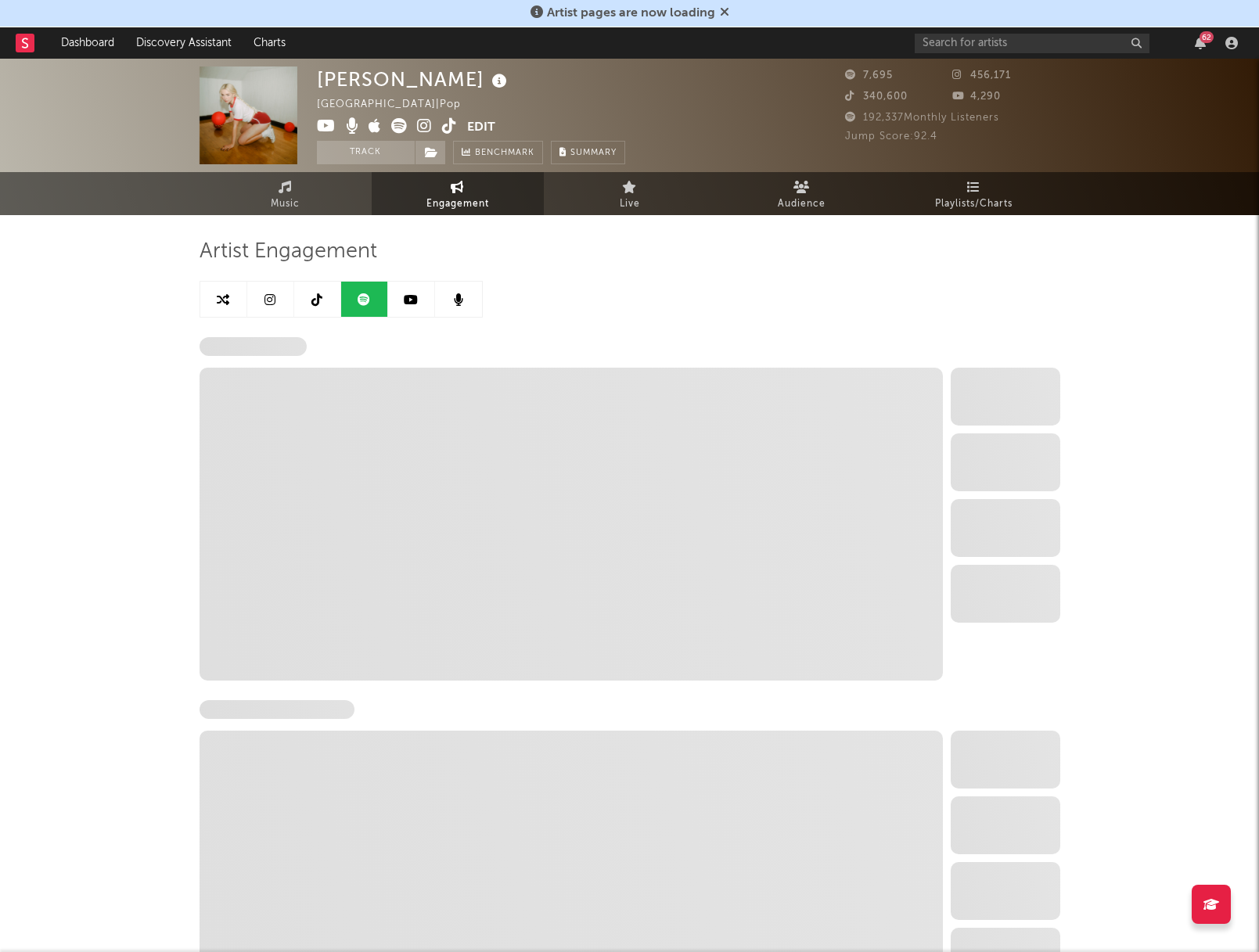
select select "1w"
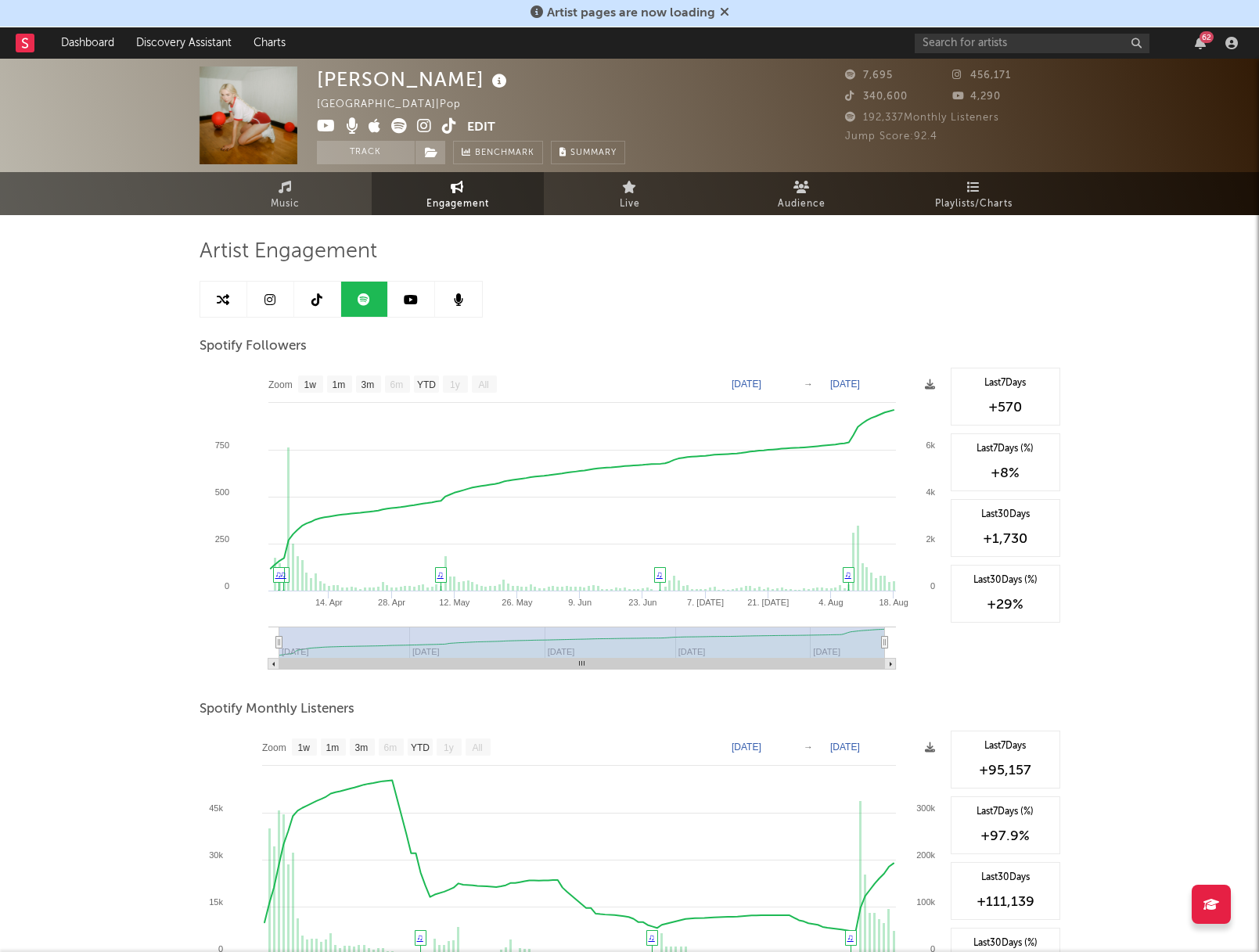
click at [418, 294] on link at bounding box center [412, 299] width 47 height 35
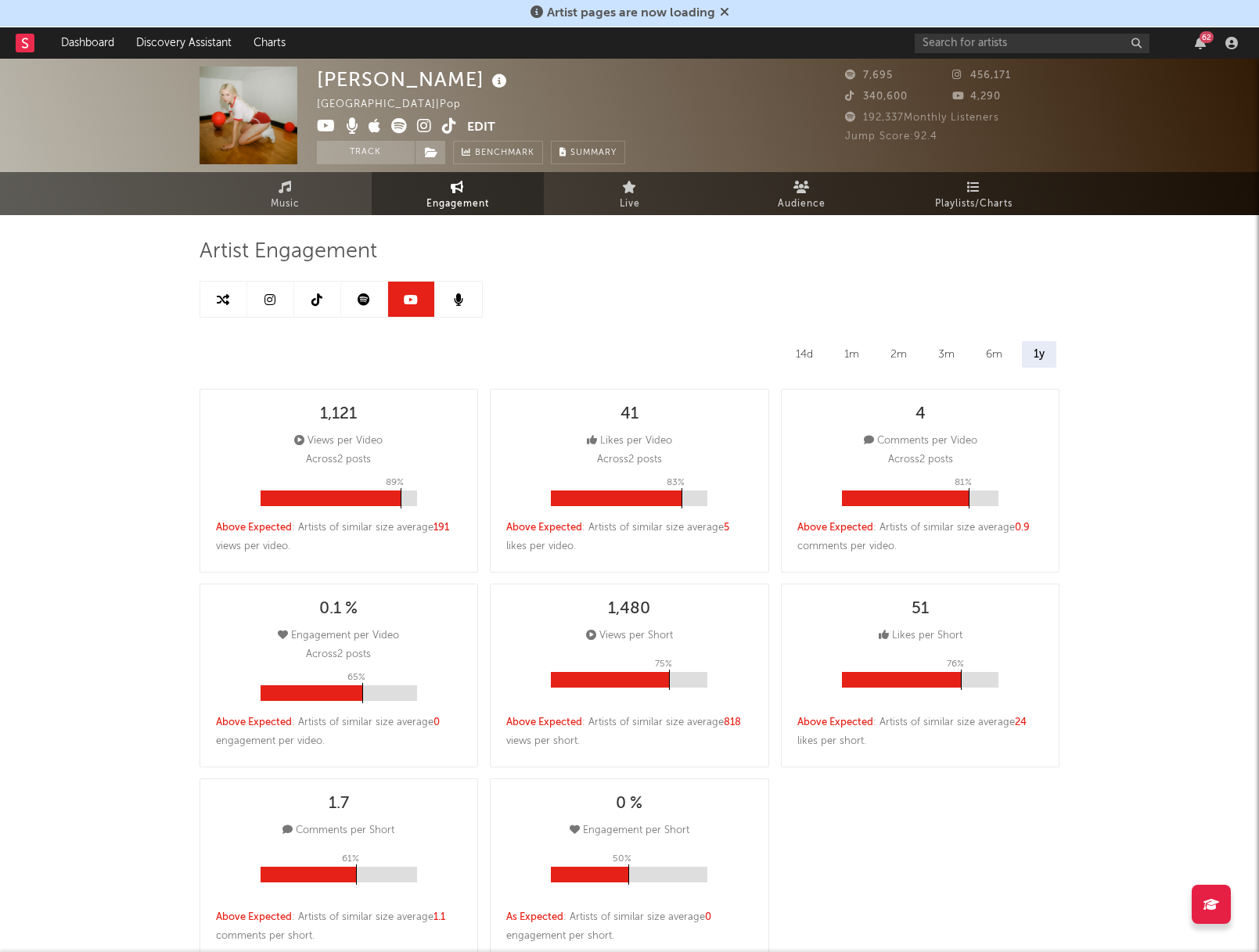
select select "1w"
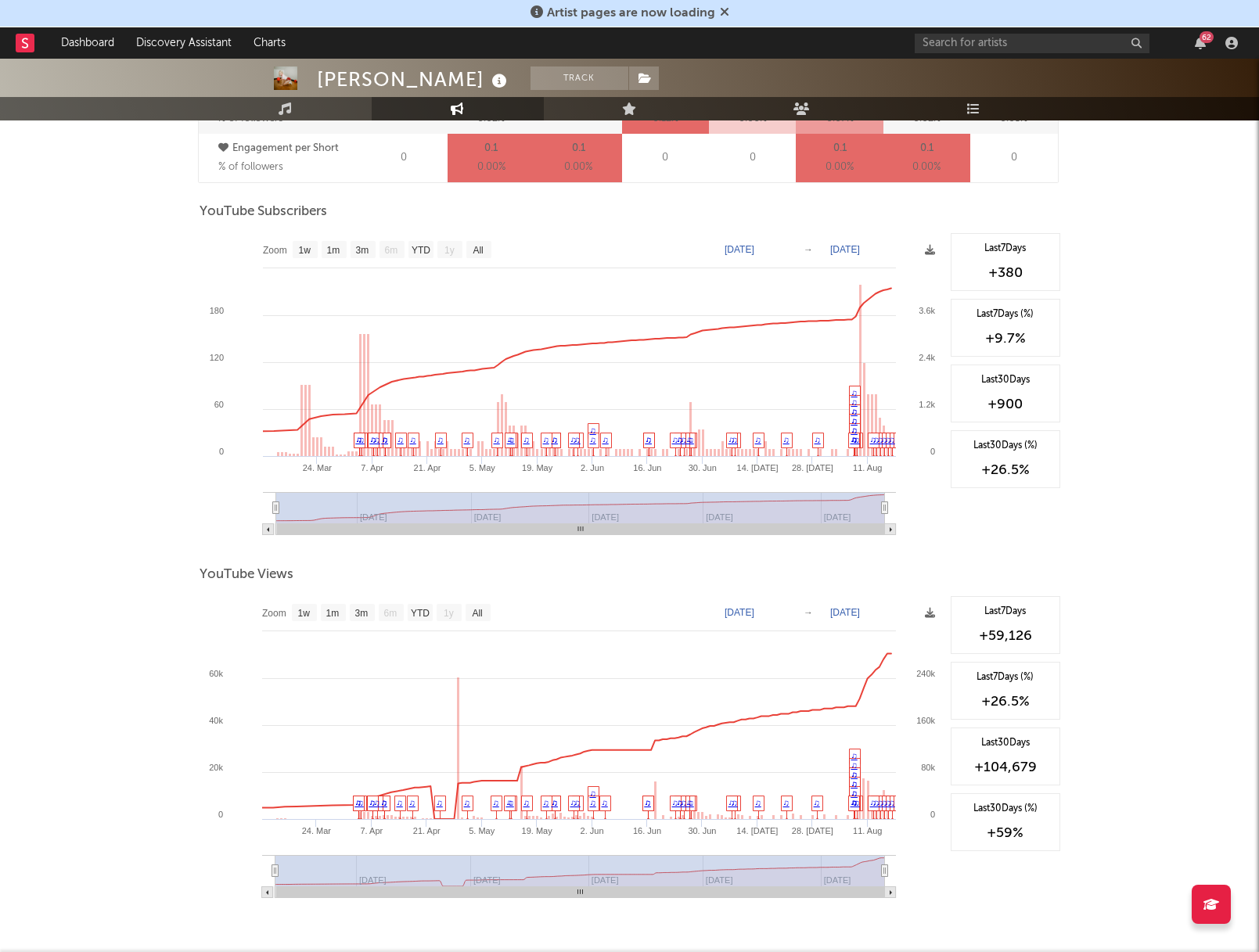
scroll to position [1221, 0]
